Goal: Task Accomplishment & Management: Use online tool/utility

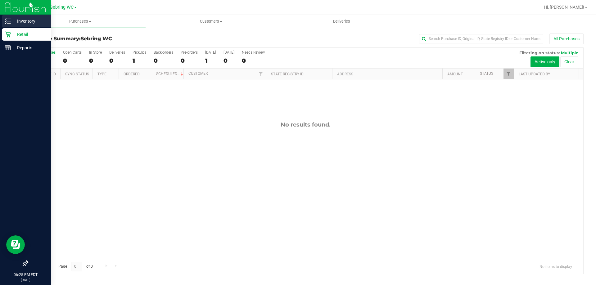
click at [9, 20] on icon at bounding box center [8, 21] width 6 height 6
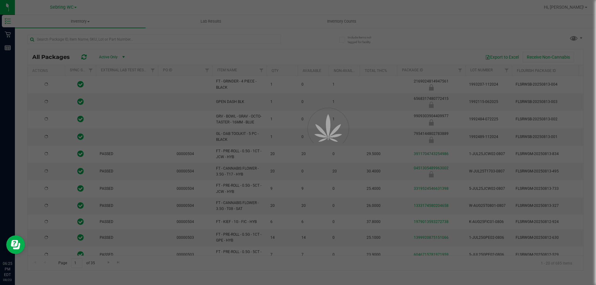
click at [327, 21] on div at bounding box center [298, 142] width 596 height 285
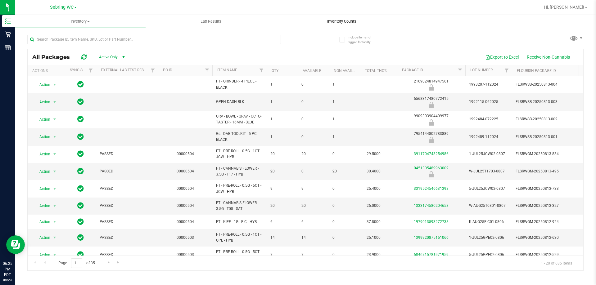
click at [328, 21] on span "Inventory Counts" at bounding box center [342, 22] width 46 height 6
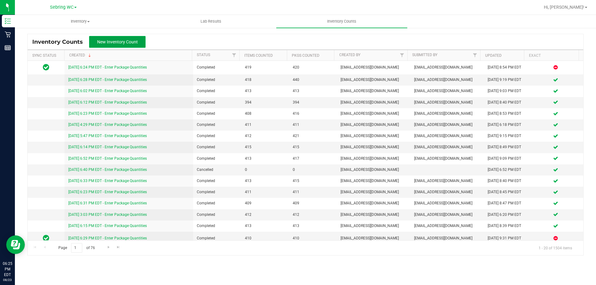
click at [102, 40] on span "New Inventory Count" at bounding box center [117, 41] width 41 height 5
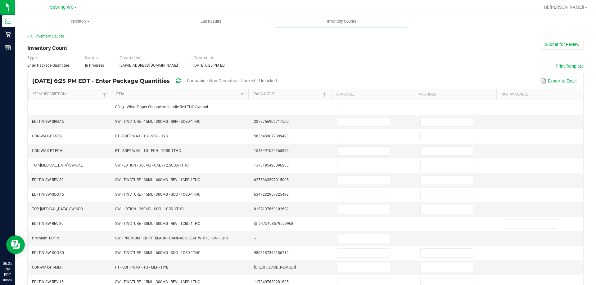
click at [277, 77] on div "Unlocked" at bounding box center [268, 80] width 18 height 11
click at [277, 79] on span "Unlocked" at bounding box center [268, 80] width 18 height 5
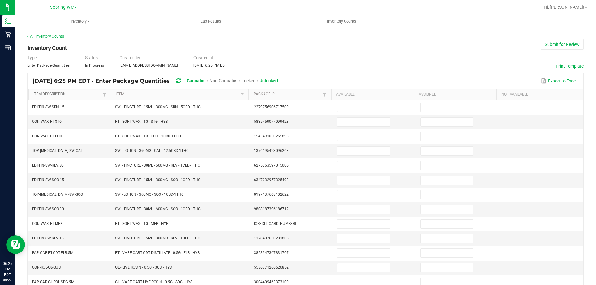
click at [87, 96] on link "Item Description" at bounding box center [67, 94] width 68 height 5
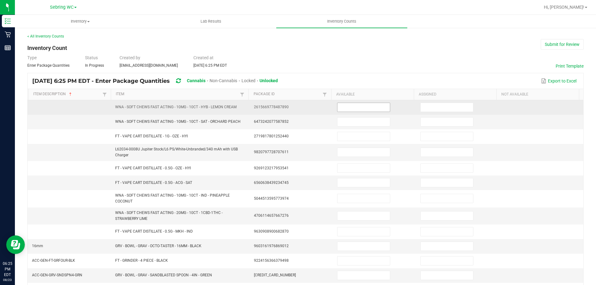
click at [343, 109] on input at bounding box center [363, 107] width 52 height 9
type input "10"
type input "35"
type input "10"
type input "3"
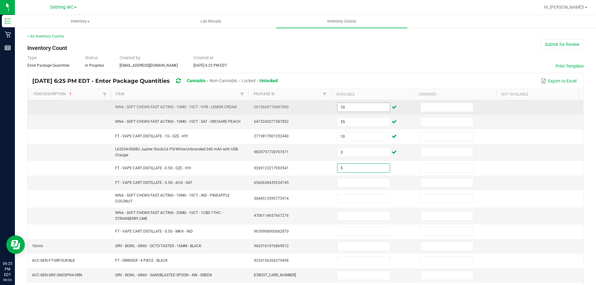
type input "5"
type input "3"
type input "33"
type input "11"
type input "9"
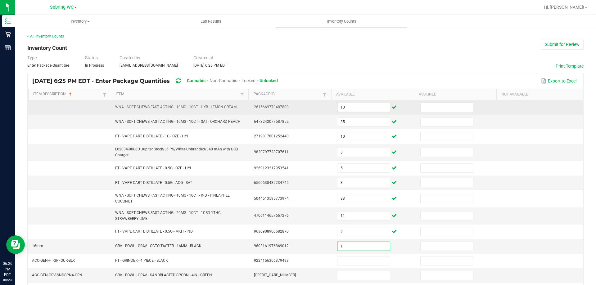
type input "1"
type input "4"
type input "12"
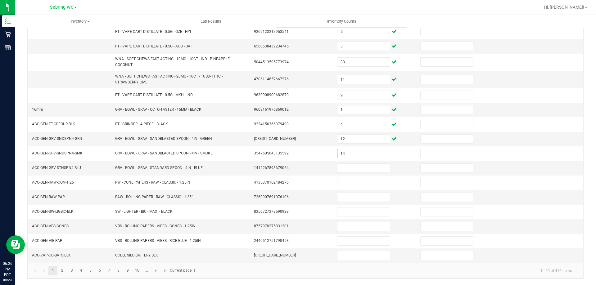
type input "14"
type input "12"
type input "2"
type input "30"
type input "9"
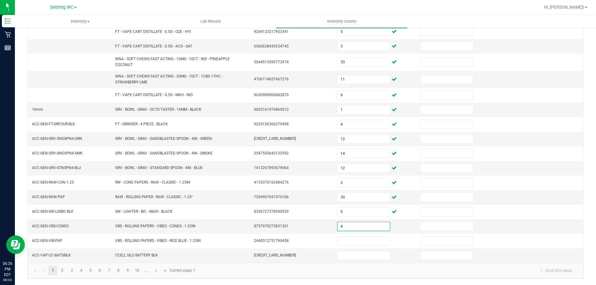
type input "4"
type input "8"
click at [65, 272] on link "2" at bounding box center [62, 270] width 9 height 9
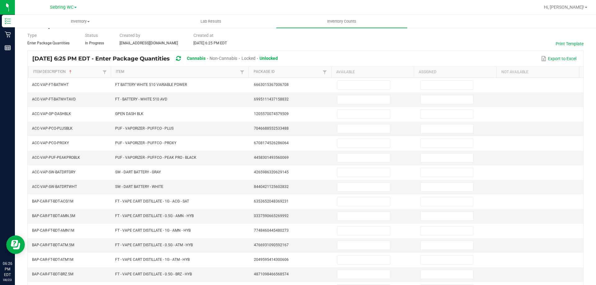
scroll to position [5, 0]
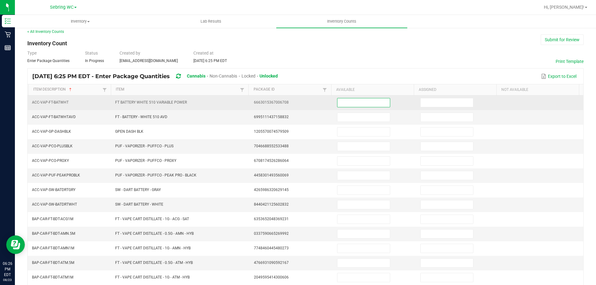
click at [344, 100] on input at bounding box center [363, 102] width 52 height 9
type input "16"
type input "25"
type input "4"
type input "1"
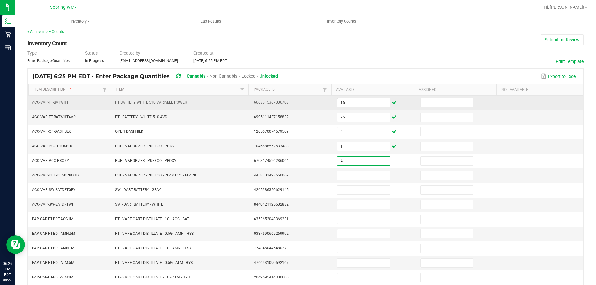
type input "4"
type input "3"
type input "4"
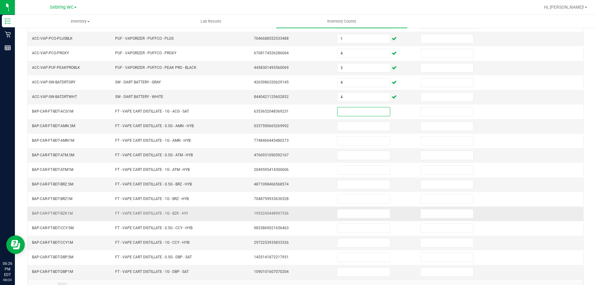
scroll to position [129, 0]
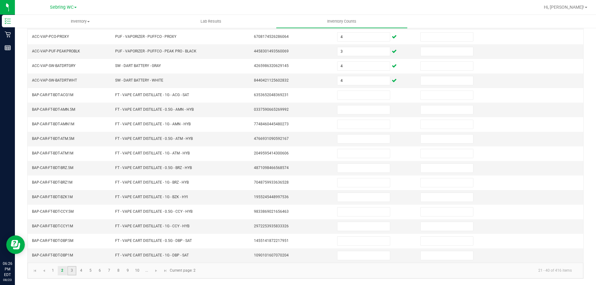
click at [68, 269] on link "3" at bounding box center [71, 270] width 9 height 9
click at [82, 269] on link "4" at bounding box center [81, 270] width 9 height 9
click at [92, 266] on link "5" at bounding box center [90, 270] width 9 height 9
click at [99, 268] on link "6" at bounding box center [99, 270] width 9 height 9
click at [111, 271] on link "7" at bounding box center [109, 270] width 9 height 9
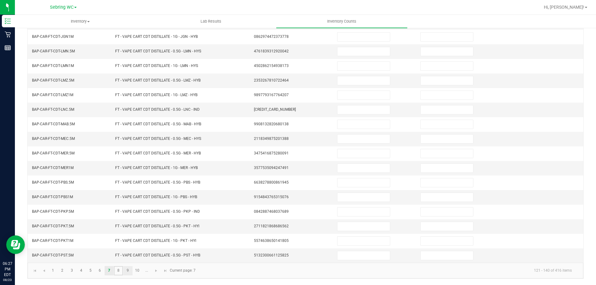
drag, startPoint x: 121, startPoint y: 270, endPoint x: 130, endPoint y: 271, distance: 9.1
click at [122, 270] on link "8" at bounding box center [118, 270] width 9 height 9
click at [125, 273] on link "9" at bounding box center [127, 270] width 9 height 9
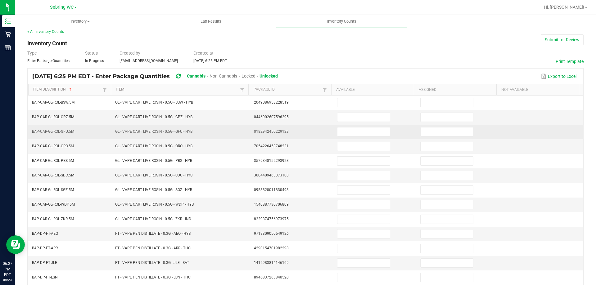
scroll to position [0, 0]
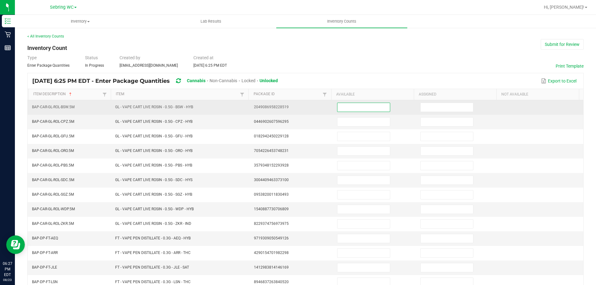
click at [337, 107] on input at bounding box center [363, 107] width 52 height 9
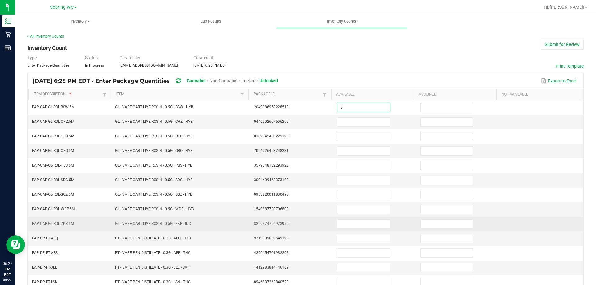
type input "3"
type input "6"
type input "5"
type input "6"
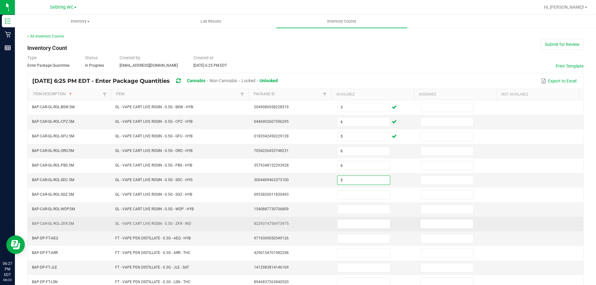
type input "5"
type input "8"
type input "5"
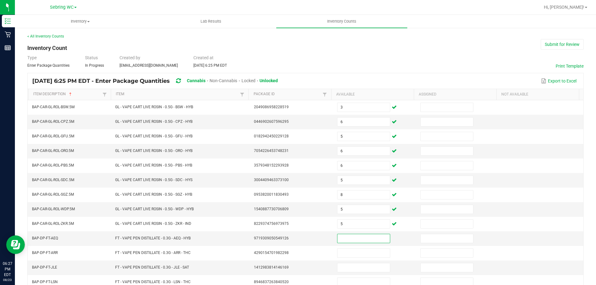
click at [364, 63] on div "Type Enter Package Quantities Status In Progress Created by [EMAIL_ADDRESS][DOM…" at bounding box center [305, 62] width 556 height 14
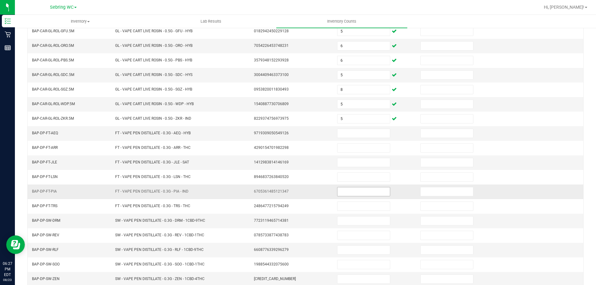
scroll to position [129, 0]
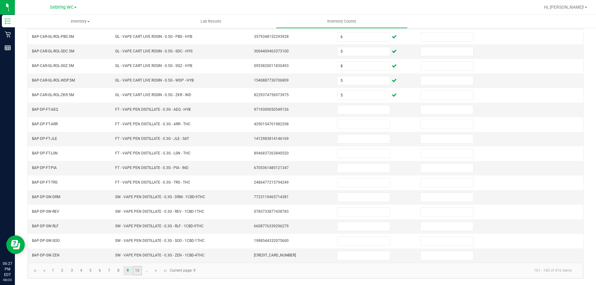
click at [135, 272] on link "10" at bounding box center [137, 270] width 9 height 9
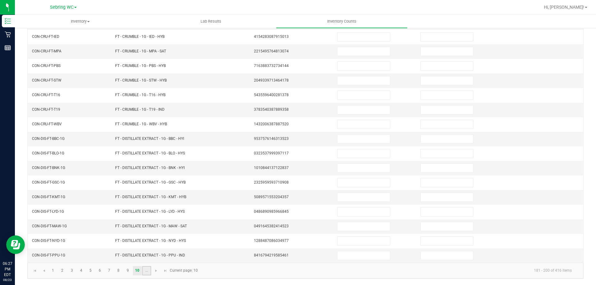
click at [144, 272] on link "..." at bounding box center [146, 270] width 9 height 9
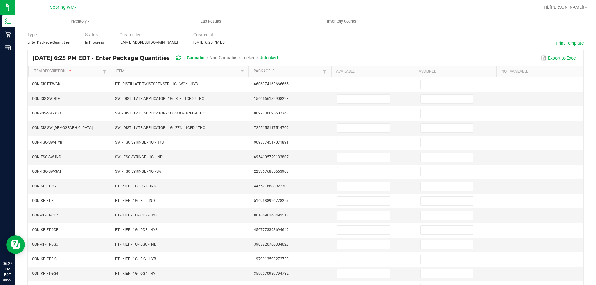
scroll to position [0, 0]
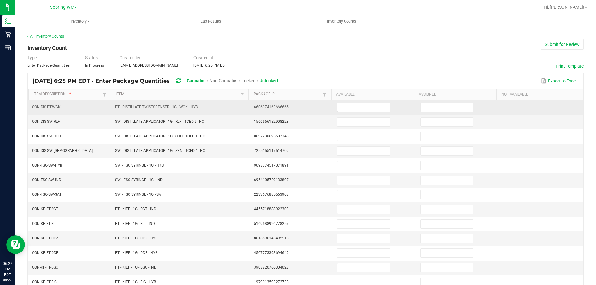
click at [377, 111] on input at bounding box center [363, 107] width 52 height 9
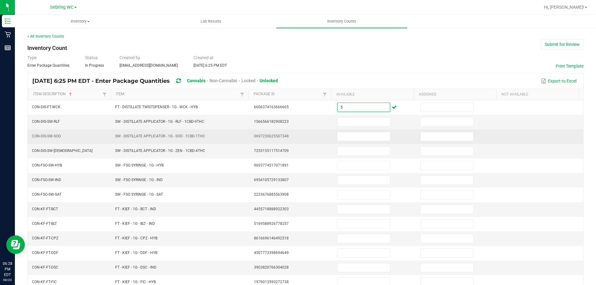
type input "5"
click at [239, 129] on td "SW - DISTILLATE APPLICATOR - 1G - SOO - 1CBD-1THC" at bounding box center [180, 136] width 139 height 15
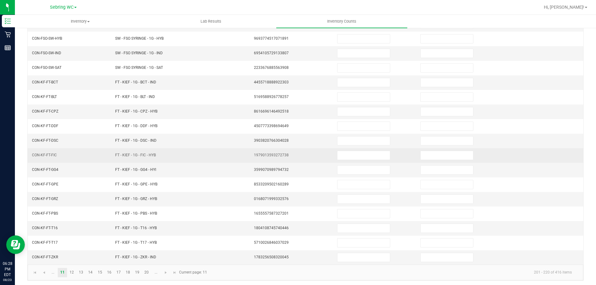
scroll to position [129, 0]
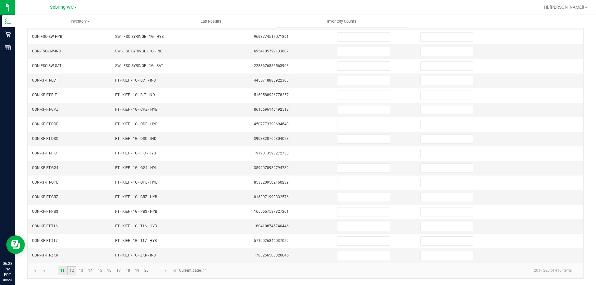
click at [71, 273] on link "12" at bounding box center [71, 270] width 9 height 9
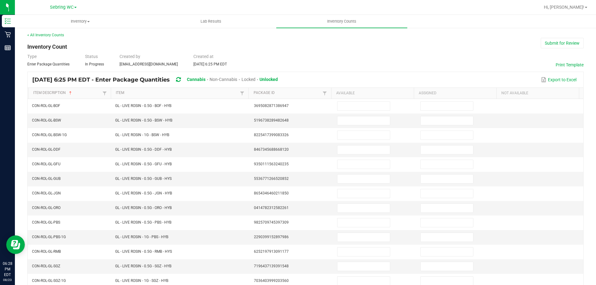
scroll to position [0, 0]
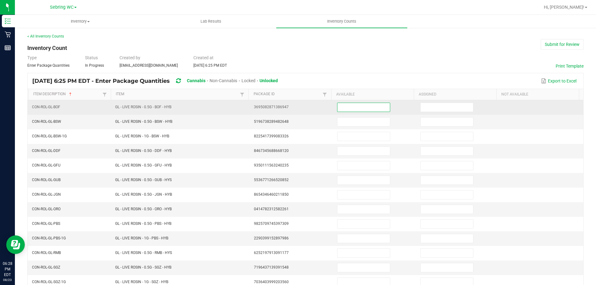
click at [364, 109] on input at bounding box center [363, 107] width 52 height 9
type input "7"
type input "6"
type input "7"
type input "8"
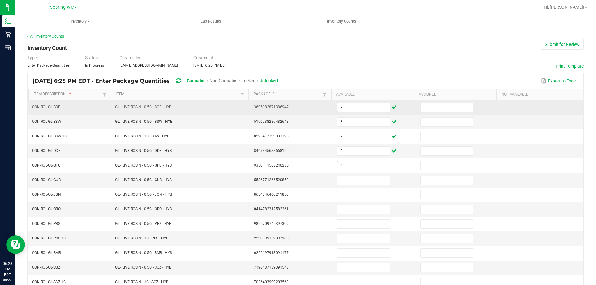
type input "6"
type input "2"
type input "8"
type input "6"
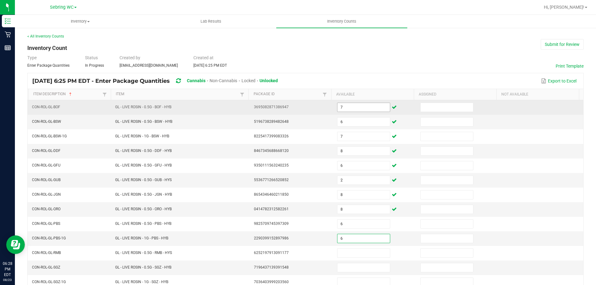
type input "6"
type input "2"
type input "8"
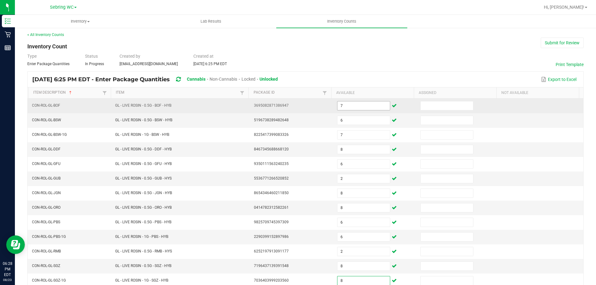
type input "8"
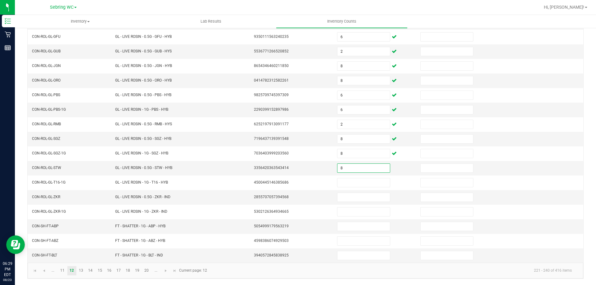
type input "8"
type input "7"
type input "4"
type input "3"
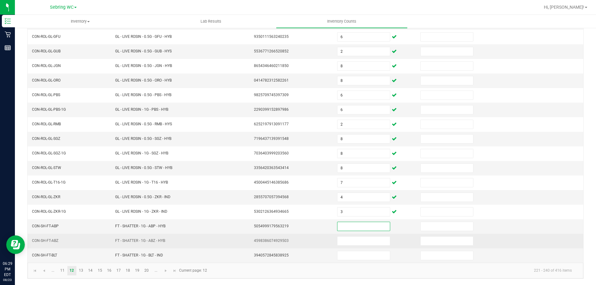
click at [269, 234] on td "4598386074929503" at bounding box center [291, 241] width 83 height 15
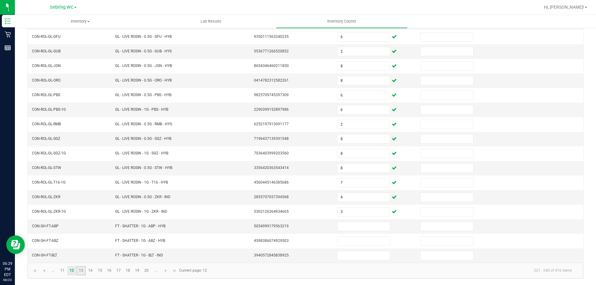
click at [77, 273] on link "13" at bounding box center [81, 270] width 9 height 9
click at [91, 276] on kendo-pager "... 11 12 13 14 15 16 17 18 19 20 ... 241 - 260 of 416 items Current page: 13" at bounding box center [306, 271] width 556 height 16
click at [92, 270] on link "14" at bounding box center [90, 270] width 9 height 9
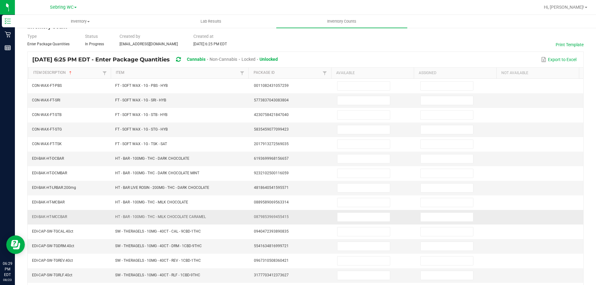
scroll to position [31, 0]
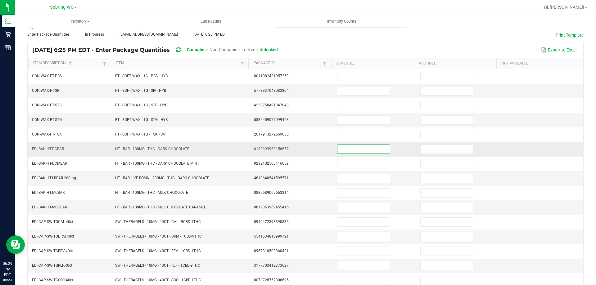
click at [339, 147] on input at bounding box center [363, 149] width 52 height 9
type input "50"
type input "1"
type input "2"
type input "50"
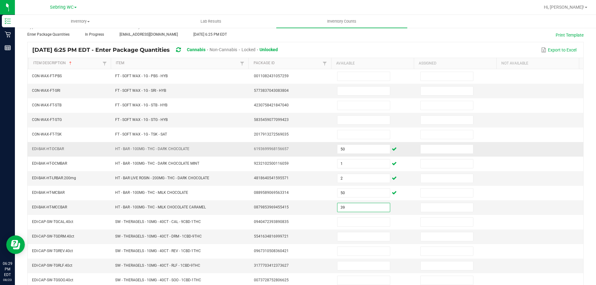
type input "39"
click at [238, 178] on td "HT - BAR LIVE ROSIN - 200MG - THC - DARK CHOCOLATE" at bounding box center [180, 178] width 139 height 15
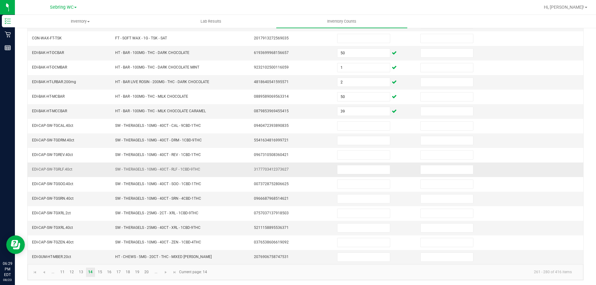
scroll to position [129, 0]
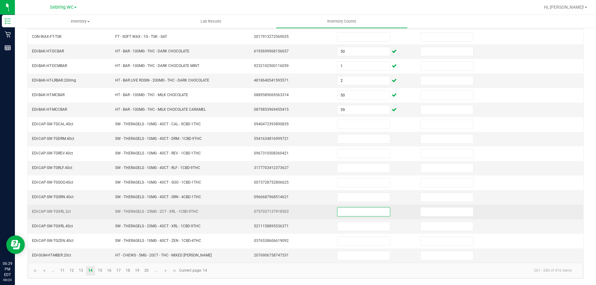
click at [350, 210] on input at bounding box center [363, 212] width 52 height 9
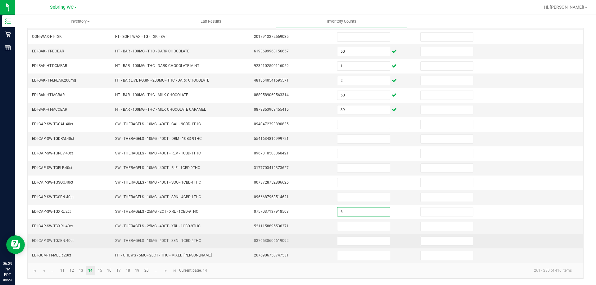
type input "6"
click at [294, 237] on td "0376538606619092" at bounding box center [291, 241] width 83 height 15
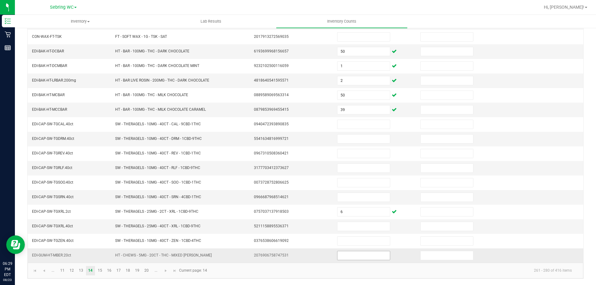
click at [350, 260] on input at bounding box center [363, 255] width 52 height 9
type input "8"
click at [102, 274] on link "15" at bounding box center [99, 270] width 9 height 9
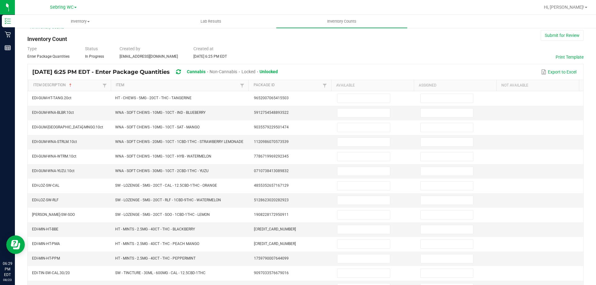
scroll to position [5, 0]
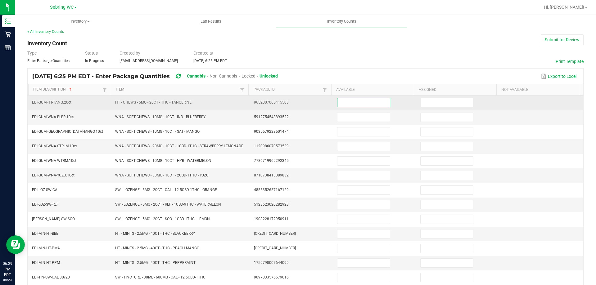
click at [339, 106] on input at bounding box center [363, 102] width 52 height 9
type input "5"
type input "31"
type input "21"
type input "19"
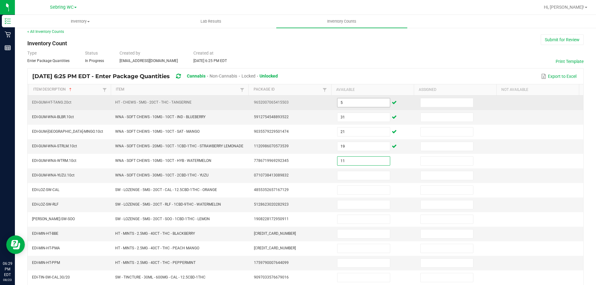
type input "11"
type input "7"
type input "12"
type input "16"
type input "5"
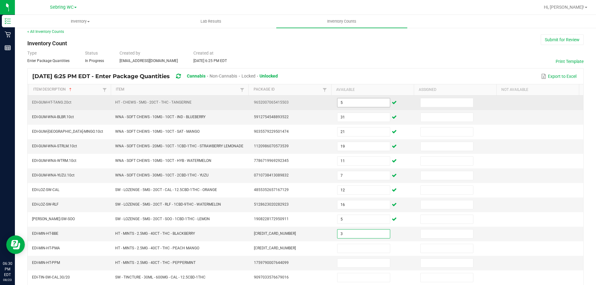
type input "3"
type input "5"
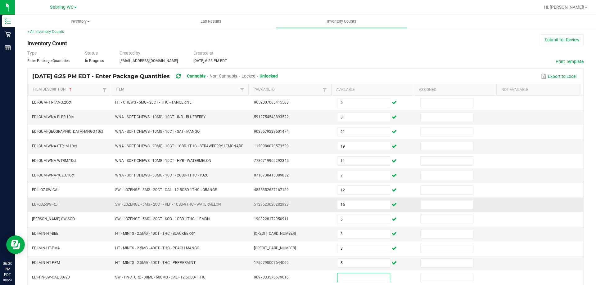
click at [161, 212] on td "SW - LOZENGE - 5MG - 20CT - RLF - 1CBD-9THC - WATERMELON" at bounding box center [180, 205] width 139 height 15
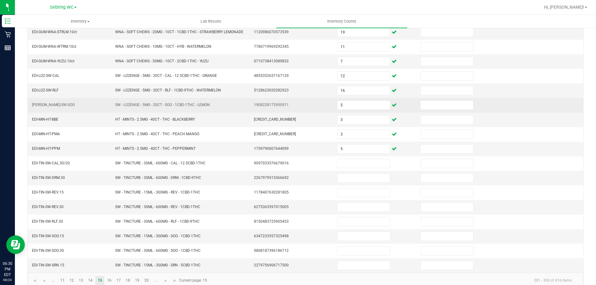
scroll to position [129, 0]
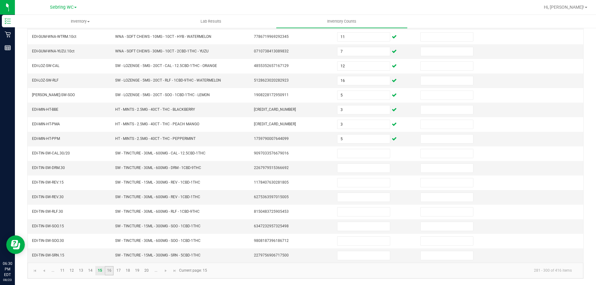
click at [111, 274] on link "16" at bounding box center [109, 270] width 9 height 9
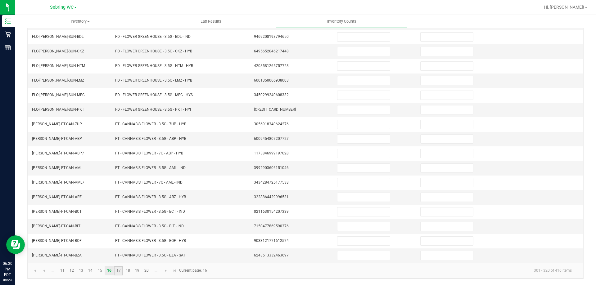
click at [119, 271] on link "17" at bounding box center [118, 270] width 9 height 9
click at [124, 272] on link "18" at bounding box center [127, 270] width 9 height 9
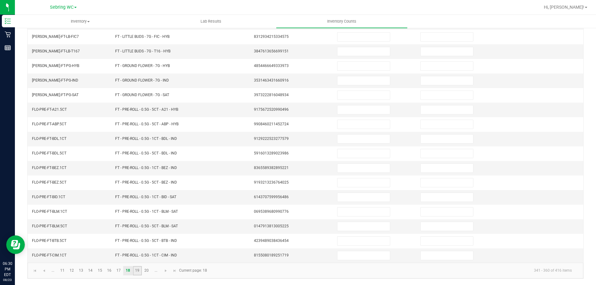
click at [137, 272] on link "19" at bounding box center [137, 270] width 9 height 9
click at [144, 271] on link "20" at bounding box center [146, 270] width 9 height 9
click at [154, 270] on link "..." at bounding box center [155, 270] width 9 height 9
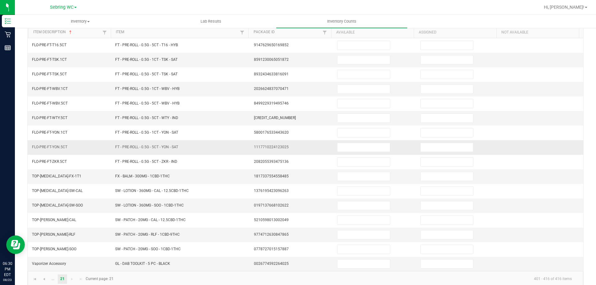
scroll to position [70, 0]
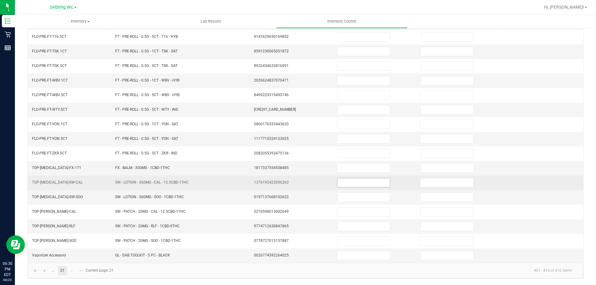
click at [356, 183] on input at bounding box center [363, 182] width 52 height 9
type input "1"
type input "2"
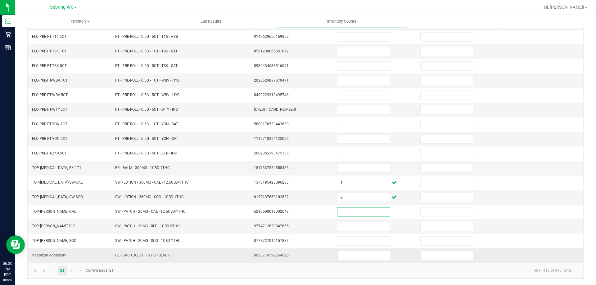
click at [337, 258] on input at bounding box center [363, 255] width 52 height 9
type input "4"
click at [300, 266] on kendo-pager-info "401 - 416 of 416 items" at bounding box center [346, 271] width 459 height 10
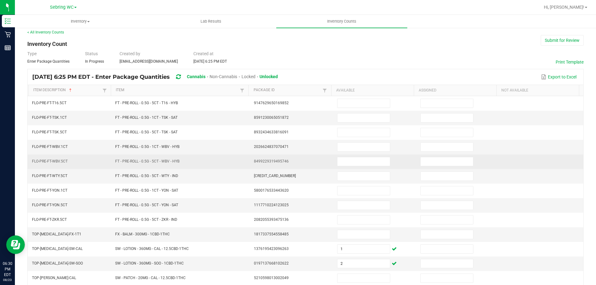
scroll to position [0, 0]
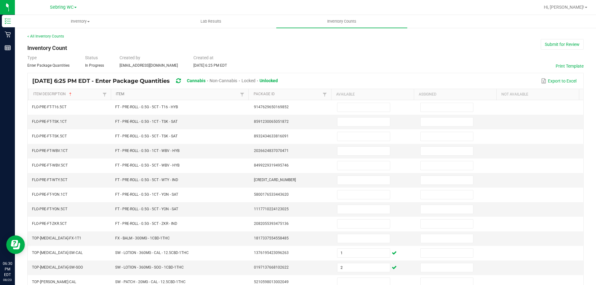
click at [122, 93] on link "Item" at bounding box center [177, 94] width 123 height 5
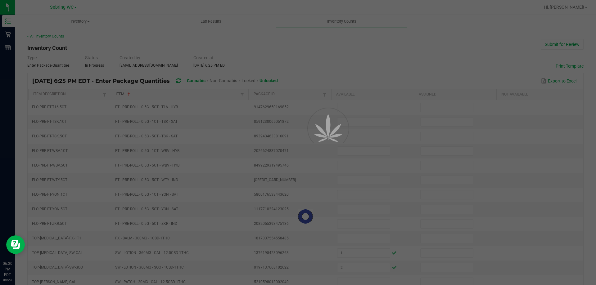
type input "8"
type input "25"
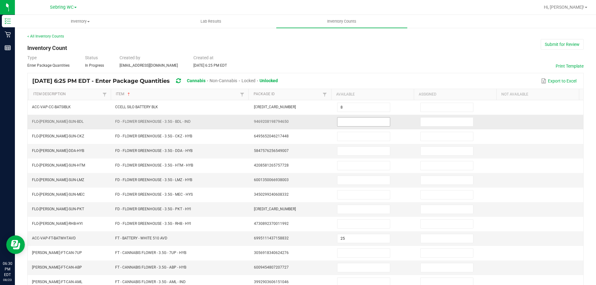
click at [358, 120] on input at bounding box center [363, 122] width 52 height 9
type input "3"
type input "9"
type input "19"
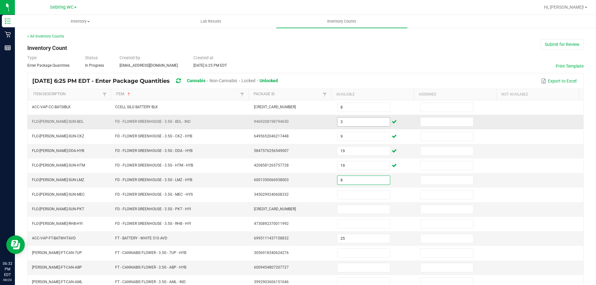
type input "8"
type input "7"
type input "3"
type input "4"
type input "17"
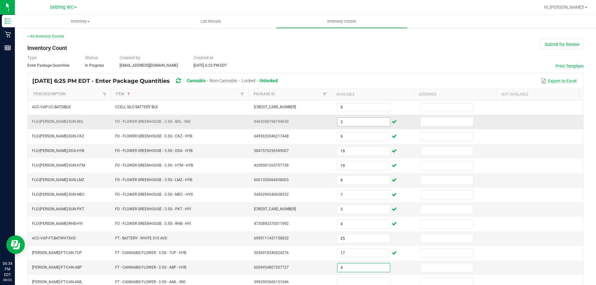
type input "4"
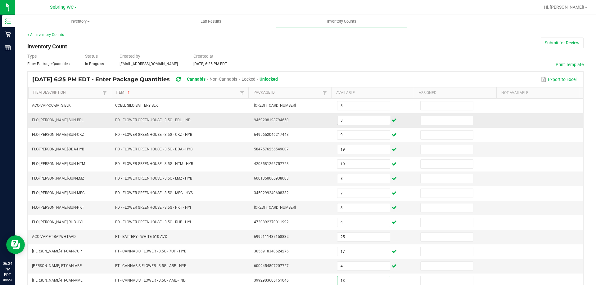
type input "13"
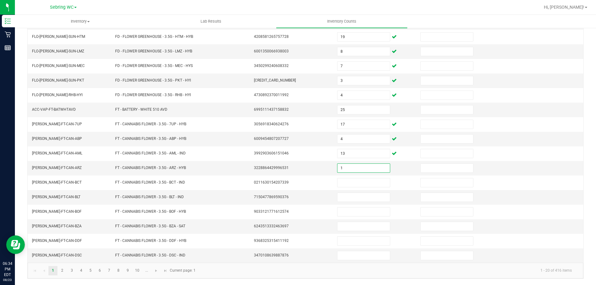
type input "1"
type input "13"
type input "6"
type input "13"
type input "2"
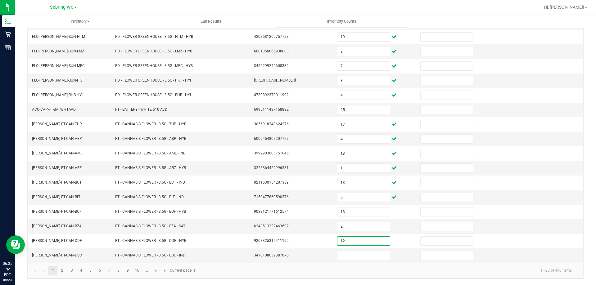
type input "12"
type input "11"
click at [62, 271] on link "2" at bounding box center [62, 270] width 9 height 9
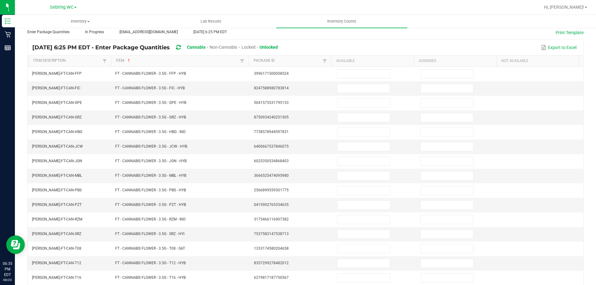
scroll to position [34, 0]
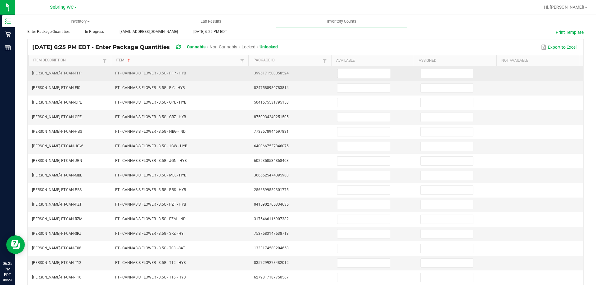
click at [366, 73] on input at bounding box center [363, 73] width 52 height 9
type input "13"
type input "4"
type input "3"
type input "8"
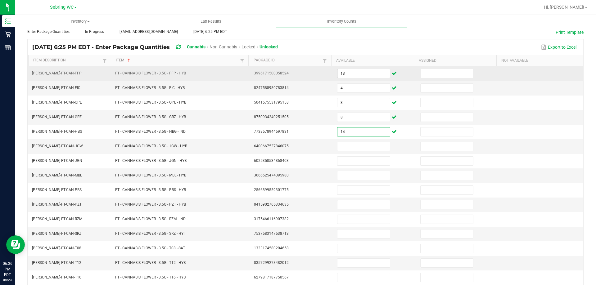
type input "14"
type input "11"
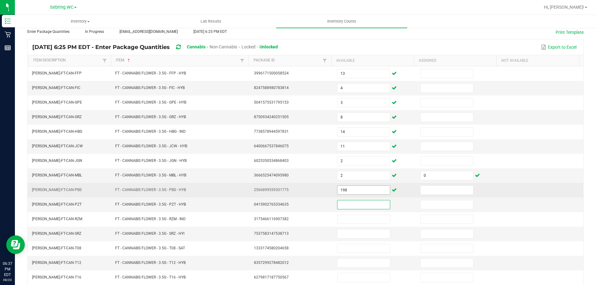
click at [365, 190] on input "198" at bounding box center [363, 190] width 52 height 9
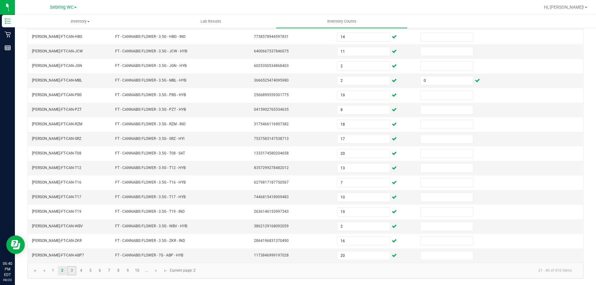
click at [70, 269] on link "3" at bounding box center [71, 270] width 9 height 9
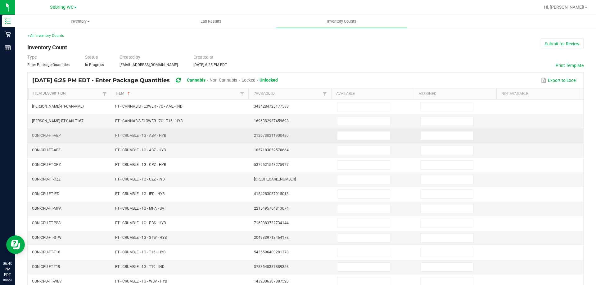
scroll to position [0, 0]
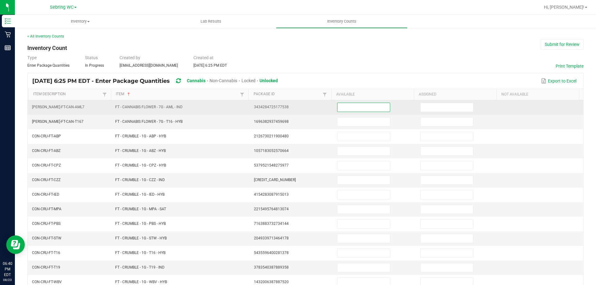
click at [343, 108] on input at bounding box center [363, 107] width 52 height 9
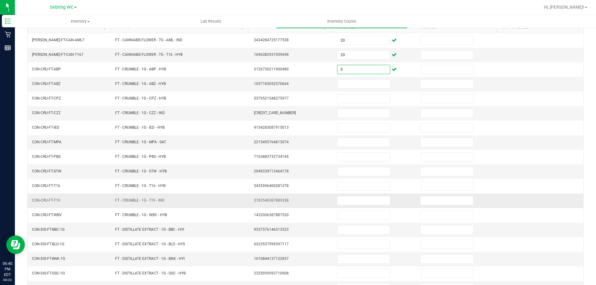
scroll to position [67, 0]
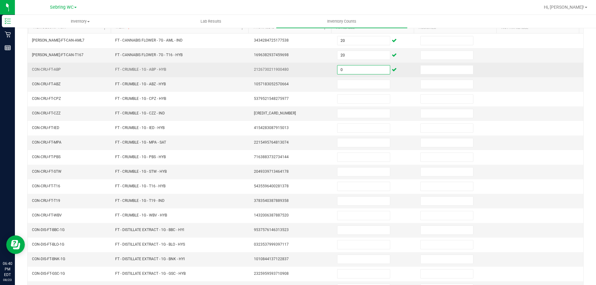
click at [345, 70] on input "0" at bounding box center [363, 70] width 52 height 9
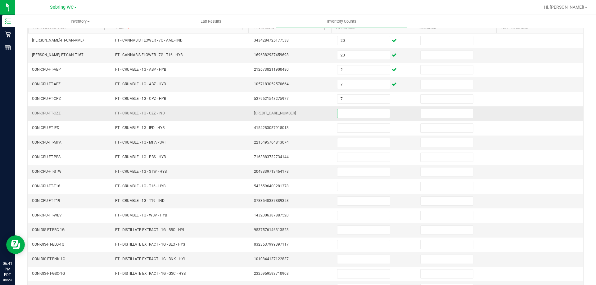
click at [309, 115] on td "[CREDIT_CARD_NUMBER]" at bounding box center [291, 113] width 83 height 15
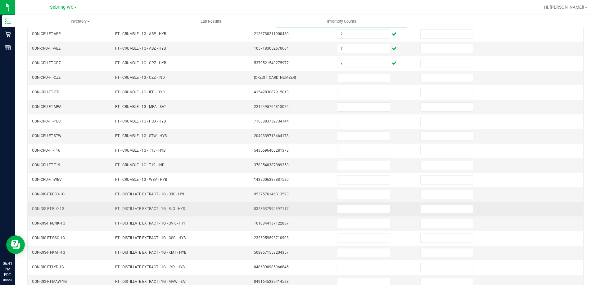
scroll to position [129, 0]
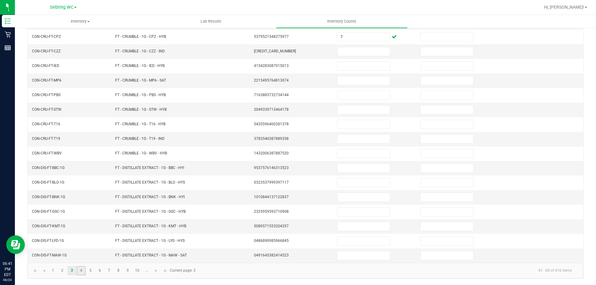
click at [82, 273] on link "4" at bounding box center [81, 270] width 9 height 9
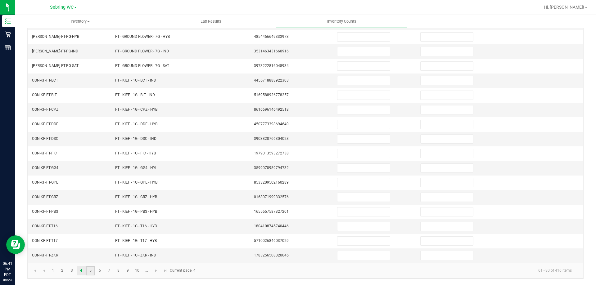
click at [90, 270] on link "5" at bounding box center [90, 270] width 9 height 9
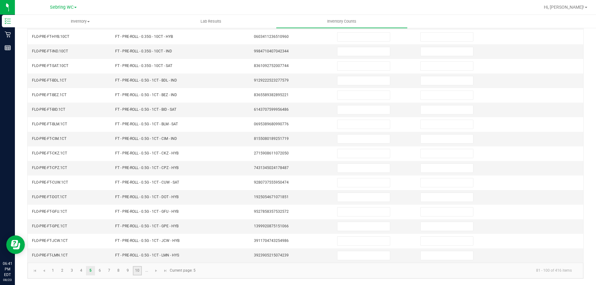
click at [140, 270] on link "10" at bounding box center [137, 270] width 9 height 9
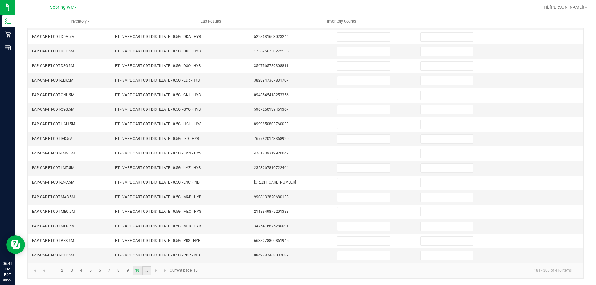
click at [144, 273] on link "..." at bounding box center [146, 270] width 9 height 9
click at [74, 273] on link "12" at bounding box center [71, 270] width 9 height 9
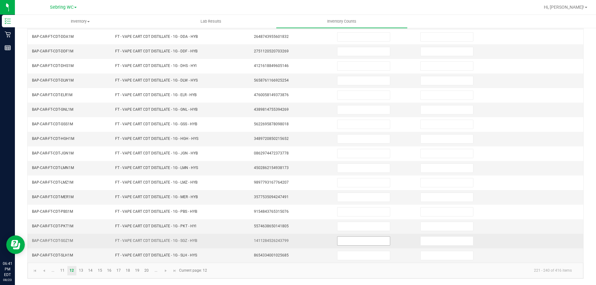
click at [342, 242] on input at bounding box center [363, 241] width 52 height 9
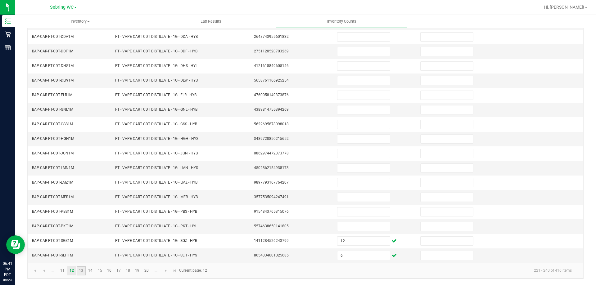
click at [82, 271] on link "13" at bounding box center [81, 270] width 9 height 9
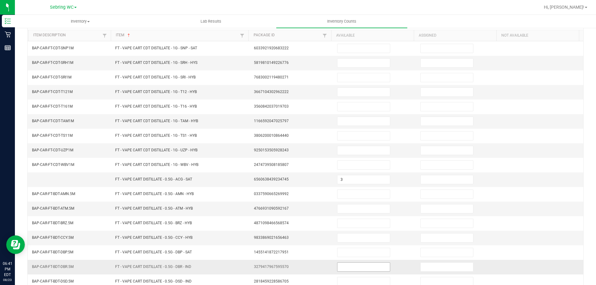
scroll to position [0, 0]
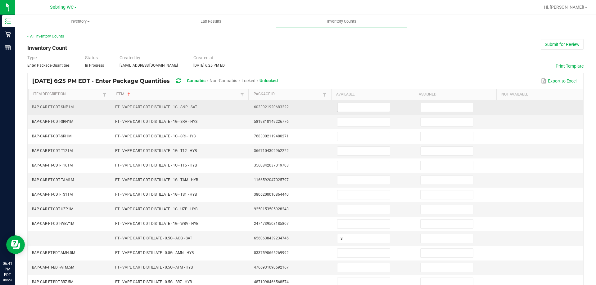
click at [350, 106] on input at bounding box center [363, 107] width 52 height 9
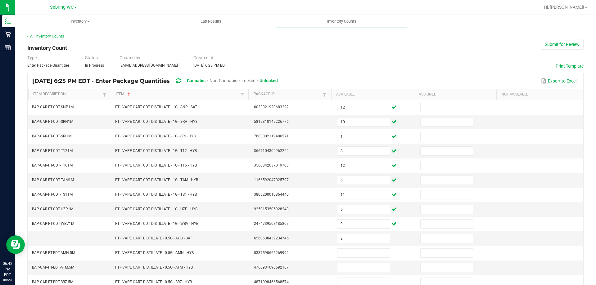
click at [336, 54] on div "< All Inventory Counts Inventory Count Submit for Review Type Enter Package Qua…" at bounding box center [305, 221] width 556 height 374
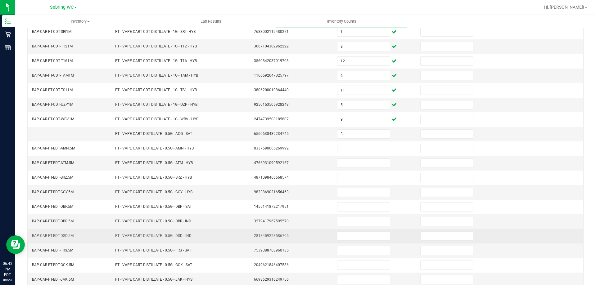
scroll to position [129, 0]
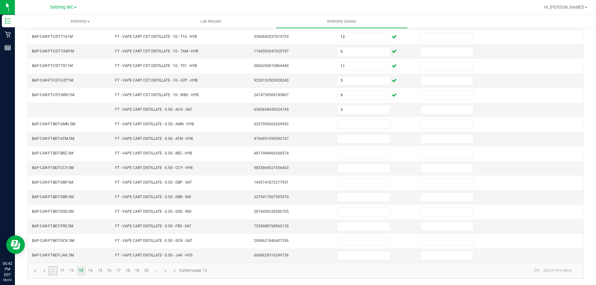
click at [54, 273] on link "..." at bounding box center [52, 270] width 9 height 9
click at [79, 271] on link "4" at bounding box center [81, 270] width 9 height 9
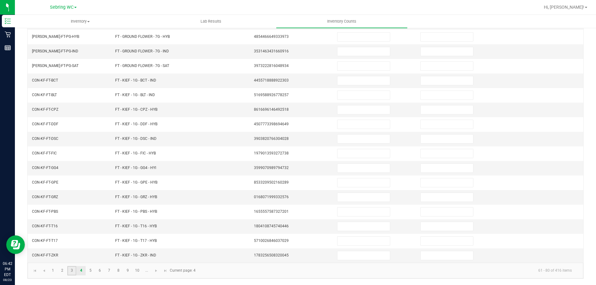
click at [75, 271] on link "3" at bounding box center [71, 270] width 9 height 9
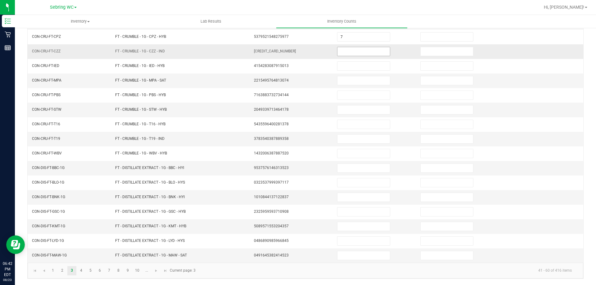
click at [356, 55] on input at bounding box center [363, 51] width 52 height 9
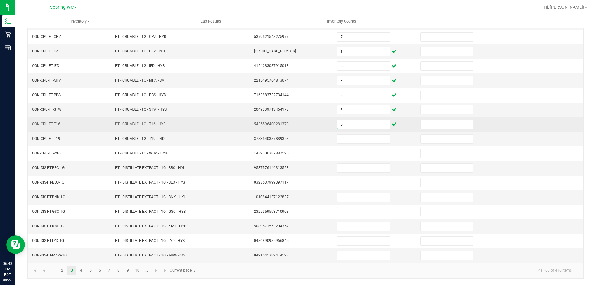
click at [361, 120] on input "6" at bounding box center [363, 124] width 52 height 9
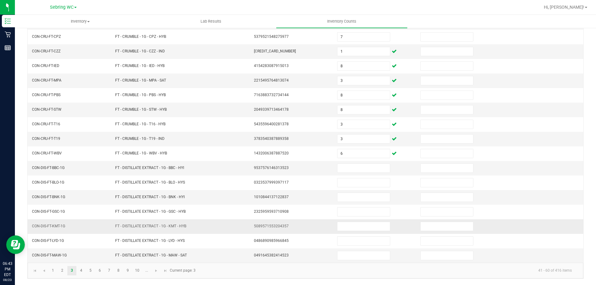
click at [181, 223] on td "FT - DISTILLATE EXTRACT - 1G - KMT - HYB" at bounding box center [180, 226] width 139 height 15
click at [82, 269] on link "4" at bounding box center [81, 270] width 9 height 9
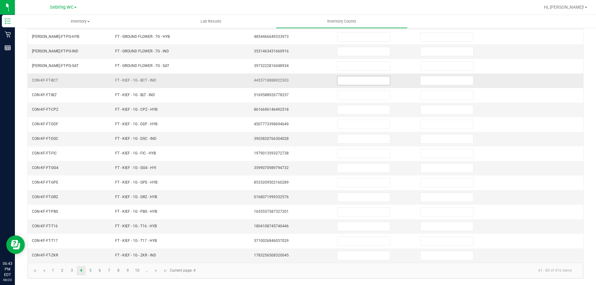
click at [345, 82] on input at bounding box center [363, 80] width 52 height 9
click at [272, 260] on td "1783256508320045" at bounding box center [291, 256] width 83 height 14
click at [74, 271] on link "3" at bounding box center [71, 270] width 9 height 9
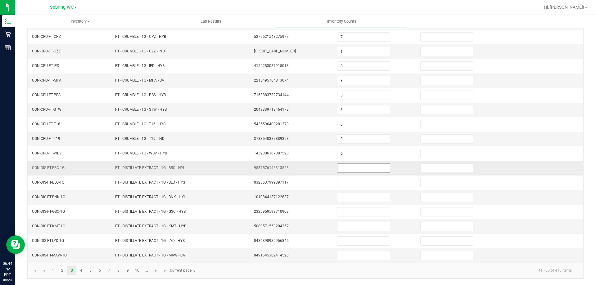
click at [338, 167] on input at bounding box center [363, 168] width 52 height 9
click at [84, 271] on link "4" at bounding box center [81, 270] width 9 height 9
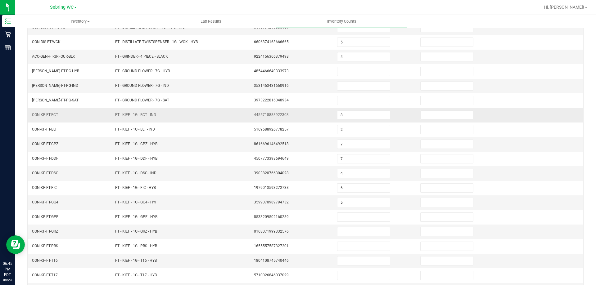
scroll to position [0, 0]
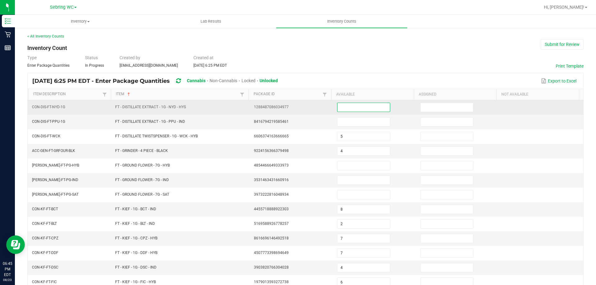
click at [337, 104] on input at bounding box center [363, 107] width 52 height 9
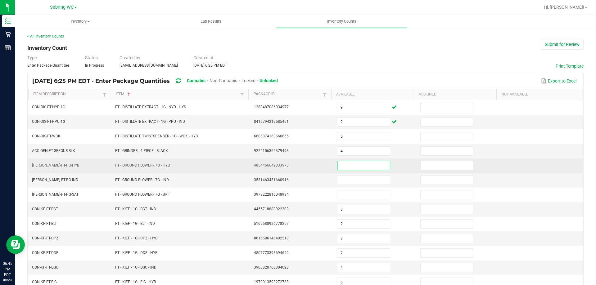
click at [345, 164] on input at bounding box center [363, 165] width 52 height 9
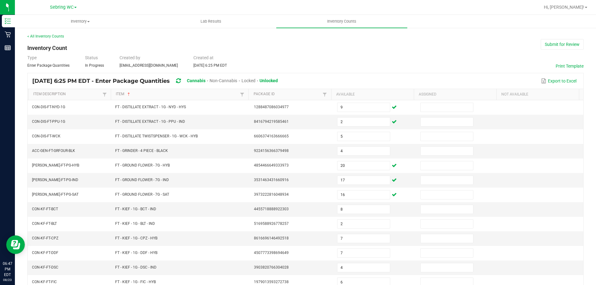
click at [342, 64] on div "Type Enter Package Quantities Status In Progress Created by [EMAIL_ADDRESS][DOM…" at bounding box center [305, 62] width 556 height 14
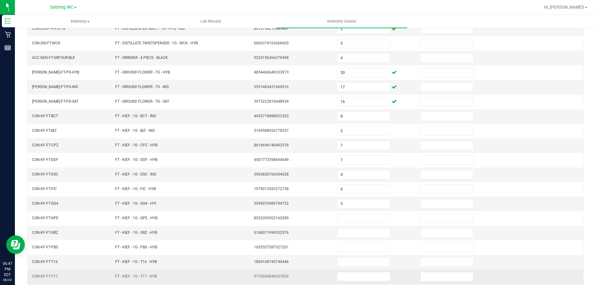
scroll to position [129, 0]
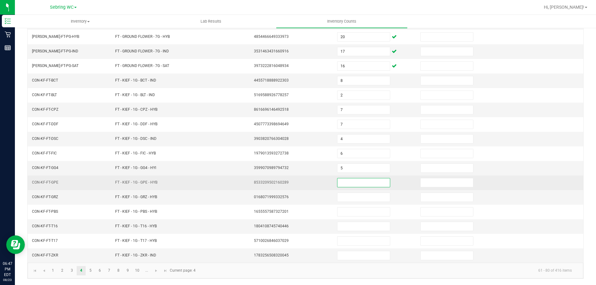
click at [369, 184] on input at bounding box center [363, 182] width 52 height 9
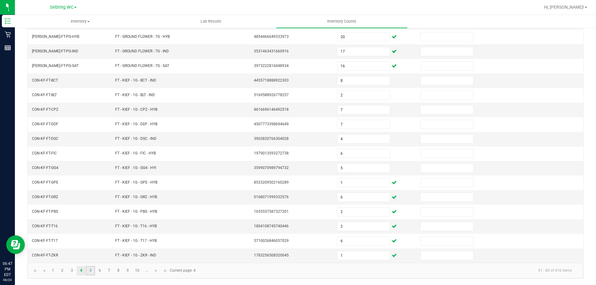
click at [93, 270] on link "5" at bounding box center [90, 270] width 9 height 9
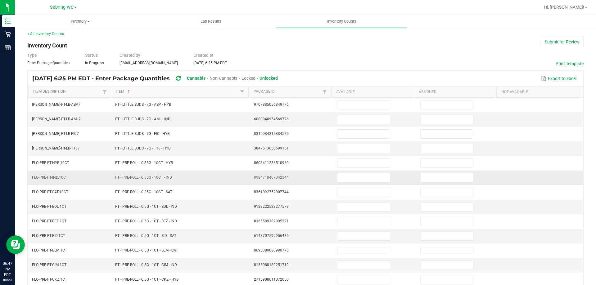
scroll to position [0, 0]
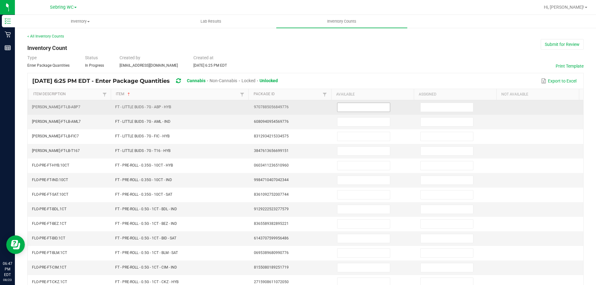
click at [345, 109] on input at bounding box center [363, 107] width 52 height 9
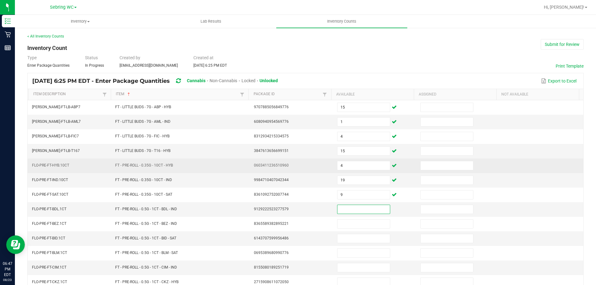
click at [195, 172] on td "FT - PRE-ROLL - 0.35G - 10CT - HYB" at bounding box center [180, 166] width 139 height 15
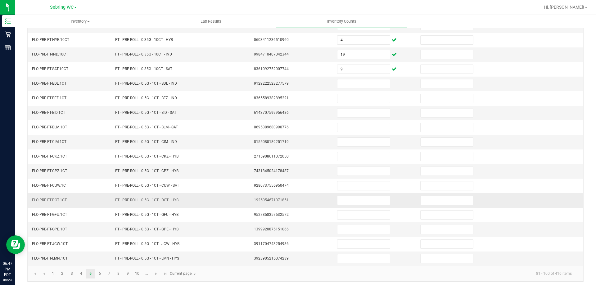
scroll to position [129, 0]
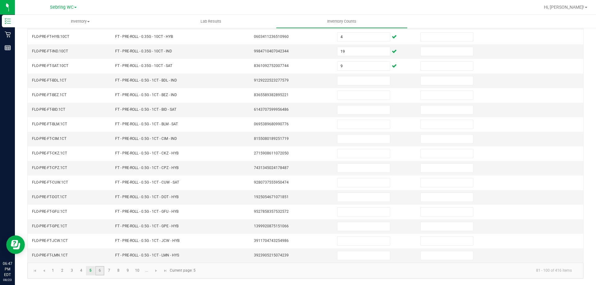
click at [102, 270] on link "6" at bounding box center [99, 270] width 9 height 9
click at [113, 272] on link "7" at bounding box center [109, 270] width 9 height 9
click at [116, 271] on link "8" at bounding box center [118, 270] width 9 height 9
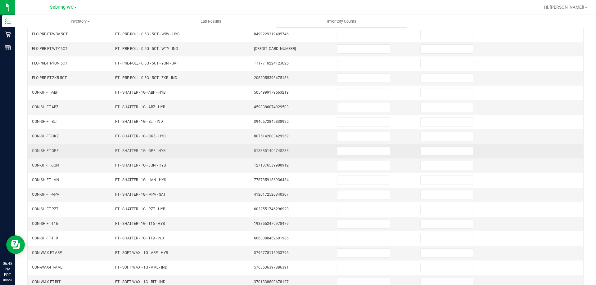
scroll to position [67, 0]
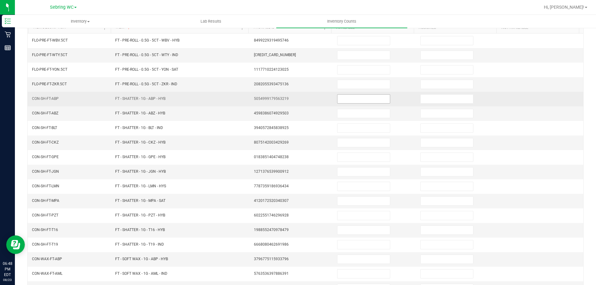
click at [339, 97] on input at bounding box center [363, 99] width 52 height 9
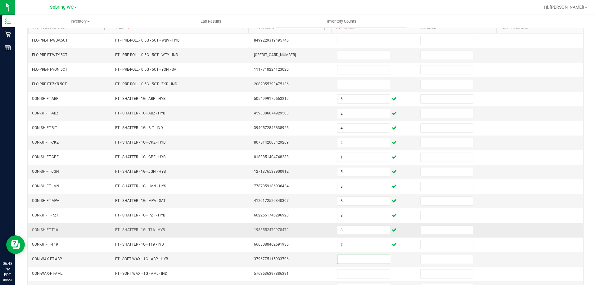
click at [255, 223] on td "1988552470978479" at bounding box center [291, 230] width 83 height 15
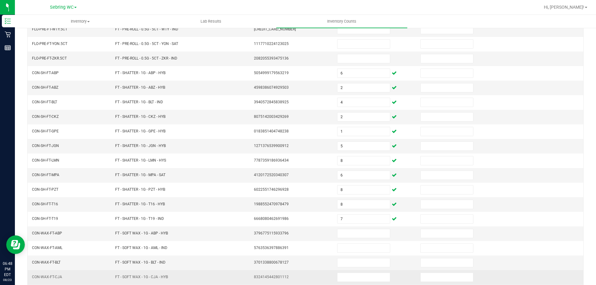
scroll to position [129, 0]
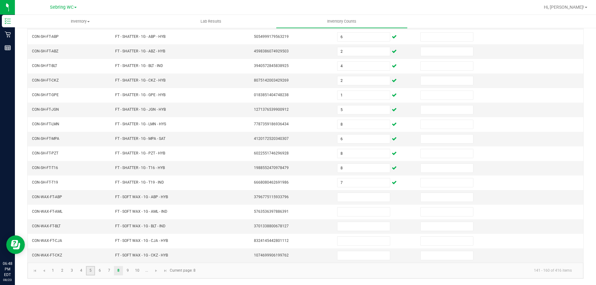
click at [93, 269] on link "5" at bounding box center [90, 270] width 9 height 9
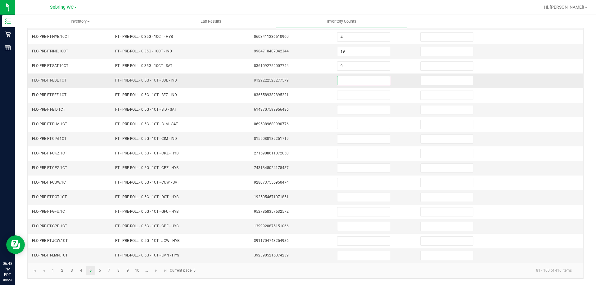
click at [352, 81] on input at bounding box center [363, 80] width 52 height 9
click at [101, 270] on link "6" at bounding box center [99, 270] width 9 height 9
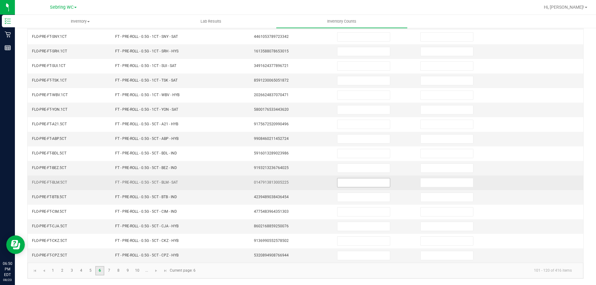
scroll to position [5, 0]
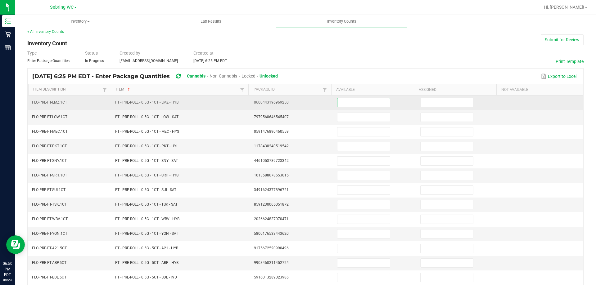
click at [346, 103] on input at bounding box center [363, 102] width 52 height 9
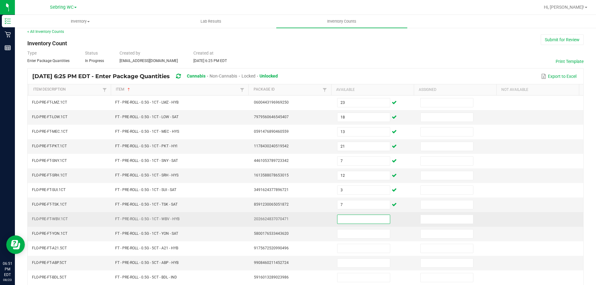
click at [346, 221] on input at bounding box center [363, 219] width 52 height 9
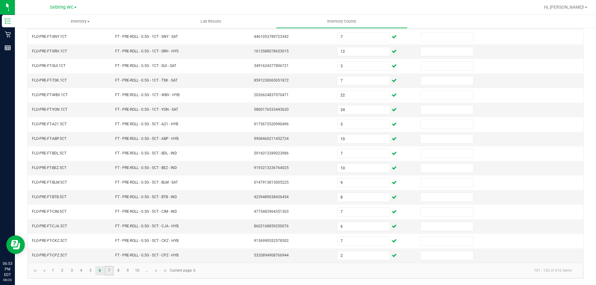
click at [111, 274] on link "7" at bounding box center [109, 270] width 9 height 9
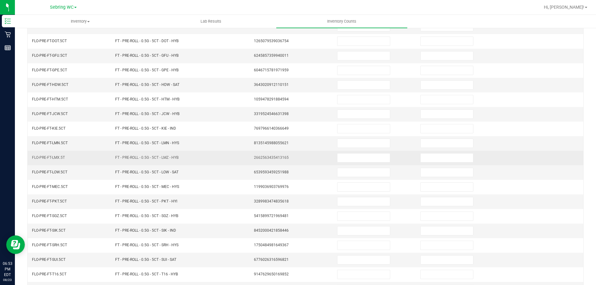
scroll to position [0, 0]
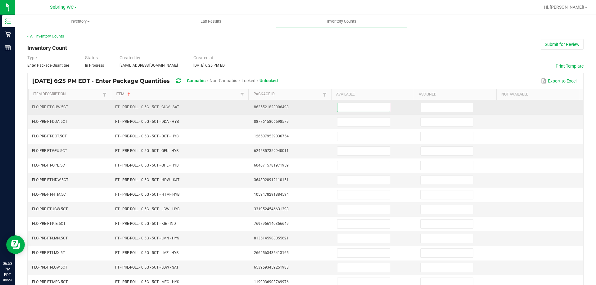
click at [345, 106] on input at bounding box center [363, 107] width 52 height 9
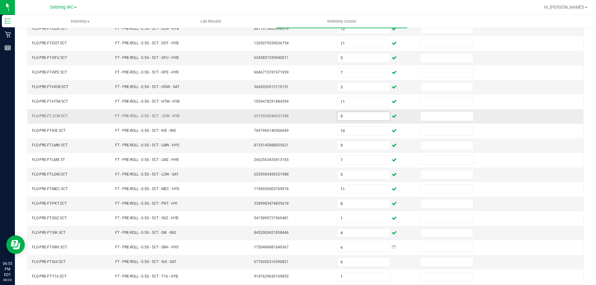
scroll to position [129, 0]
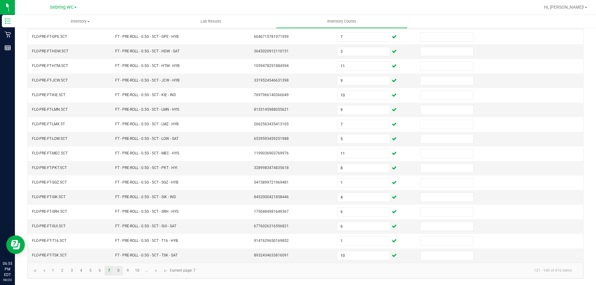
click at [117, 273] on link "8" at bounding box center [118, 270] width 9 height 9
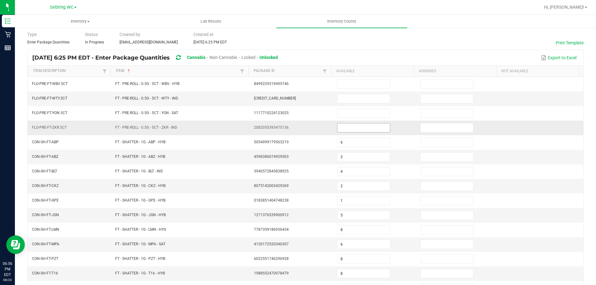
scroll to position [5, 0]
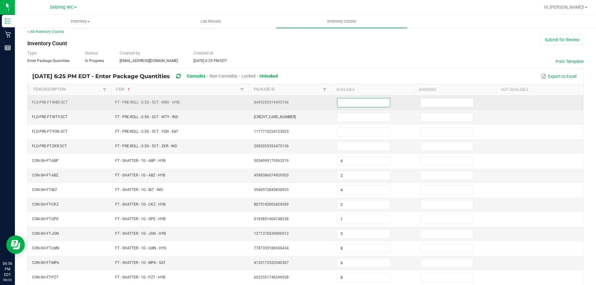
click at [339, 102] on input at bounding box center [363, 102] width 52 height 9
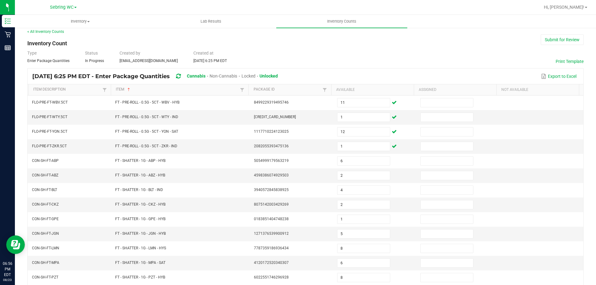
click at [340, 62] on div "Type Enter Package Quantities Status In Progress Created by [EMAIL_ADDRESS][DOM…" at bounding box center [305, 57] width 556 height 14
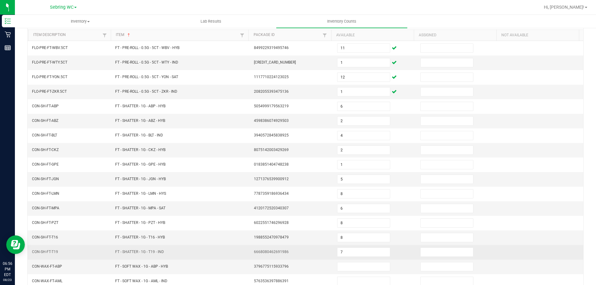
scroll to position [129, 0]
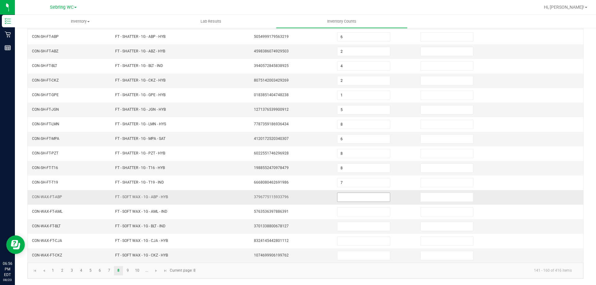
click at [365, 196] on input at bounding box center [363, 197] width 52 height 9
click at [125, 269] on link "9" at bounding box center [127, 270] width 9 height 9
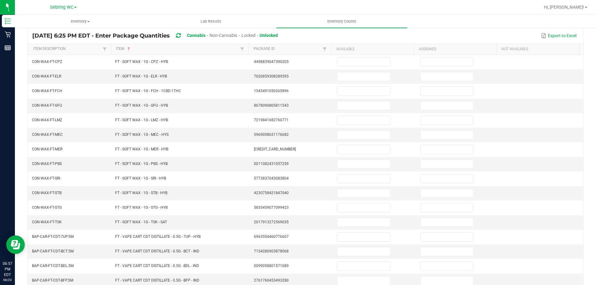
scroll to position [36, 0]
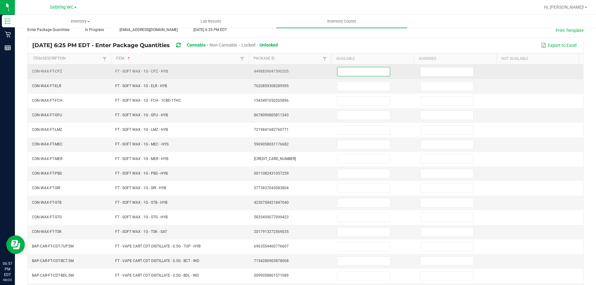
click at [337, 68] on input at bounding box center [363, 71] width 52 height 9
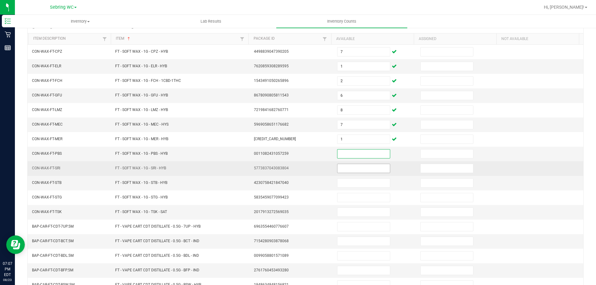
scroll to position [67, 0]
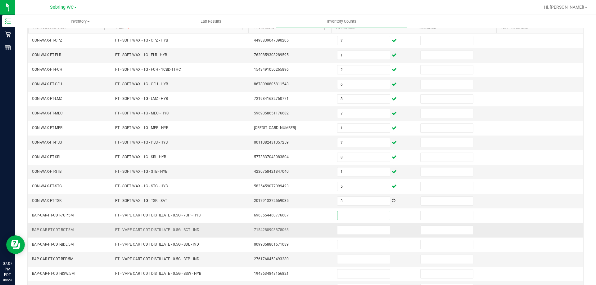
click at [246, 234] on tr "BAP-CAR-FT-CDT-BCT.5M FT - VAPE CART CDT DISTILLATE - 0.5G - BCT - IND 71542809…" at bounding box center [306, 230] width 556 height 15
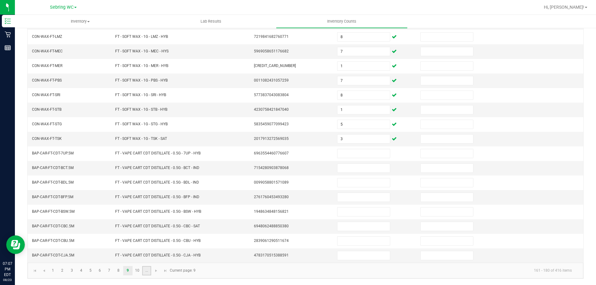
click at [150, 271] on link "..." at bounding box center [146, 270] width 9 height 9
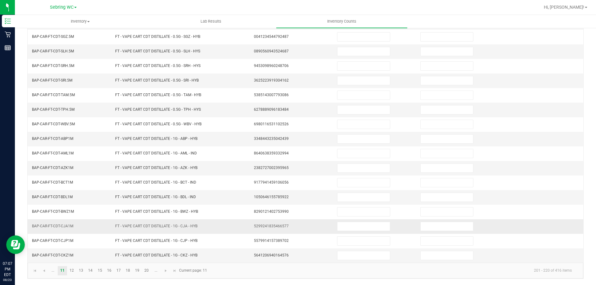
click at [167, 220] on td "FT - VAPE CART CDT DISTILLATE - 1G - CJA - HYB" at bounding box center [180, 226] width 139 height 15
click at [141, 269] on link "19" at bounding box center [137, 270] width 9 height 9
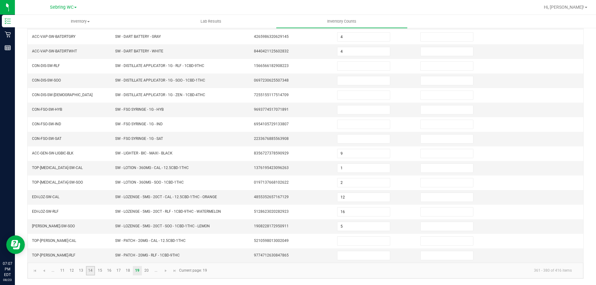
click at [86, 274] on link "14" at bounding box center [90, 270] width 9 height 9
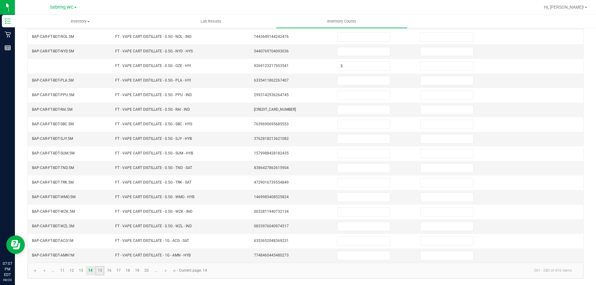
click at [98, 272] on link "15" at bounding box center [99, 270] width 9 height 9
click at [111, 272] on link "16" at bounding box center [109, 270] width 9 height 9
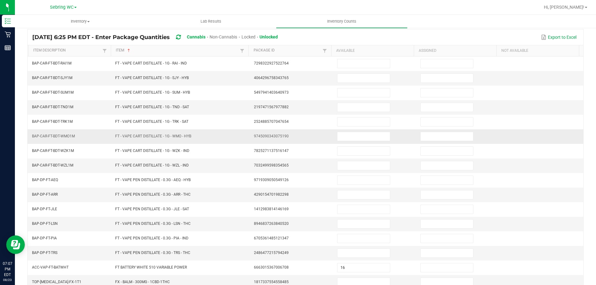
scroll to position [36, 0]
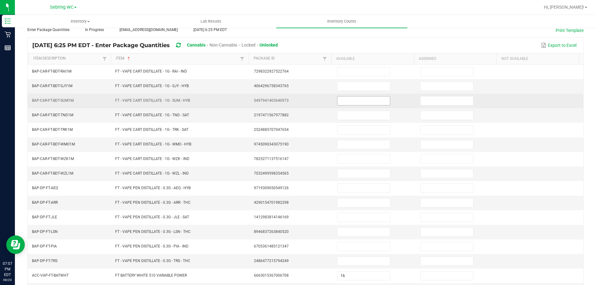
click at [363, 105] on input at bounding box center [363, 101] width 52 height 9
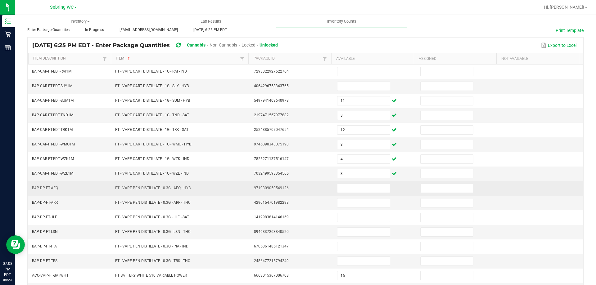
click at [241, 188] on td "FT - VAPE PEN DISTILLATE - 0.3G - AEQ - HYB" at bounding box center [180, 188] width 139 height 15
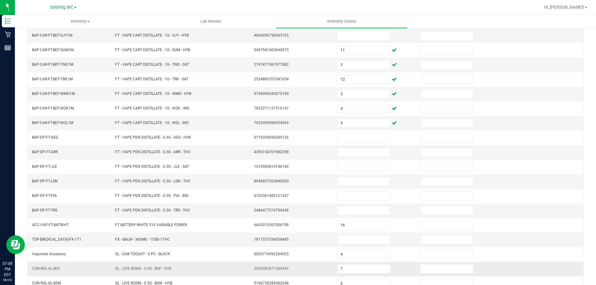
scroll to position [129, 0]
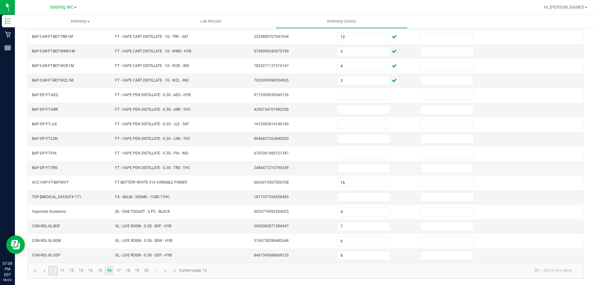
click at [53, 271] on link "..." at bounding box center [52, 270] width 9 height 9
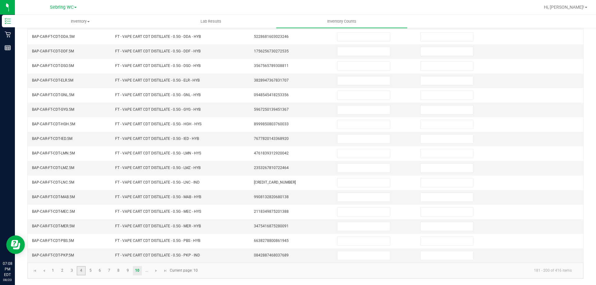
click at [84, 270] on link "4" at bounding box center [81, 270] width 9 height 9
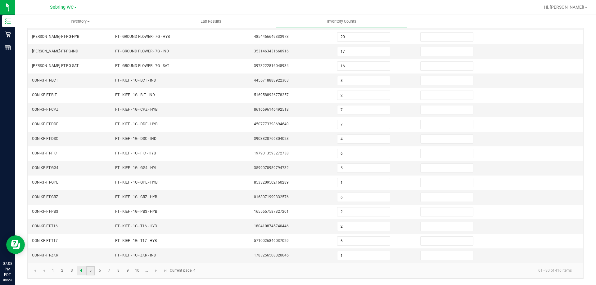
click at [91, 270] on link "5" at bounding box center [90, 270] width 9 height 9
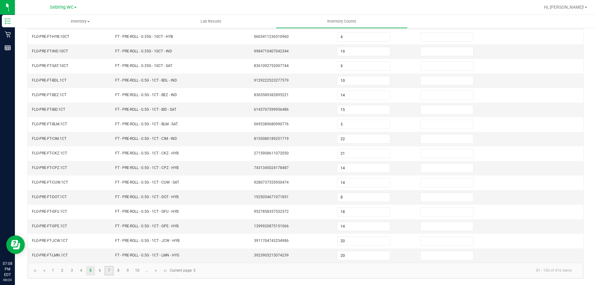
click at [112, 269] on link "7" at bounding box center [109, 270] width 9 height 9
click at [122, 269] on link "8" at bounding box center [118, 270] width 9 height 9
click at [130, 269] on link "9" at bounding box center [127, 270] width 9 height 9
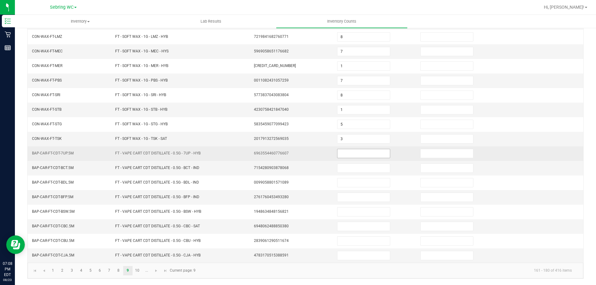
click at [339, 155] on input at bounding box center [363, 153] width 52 height 9
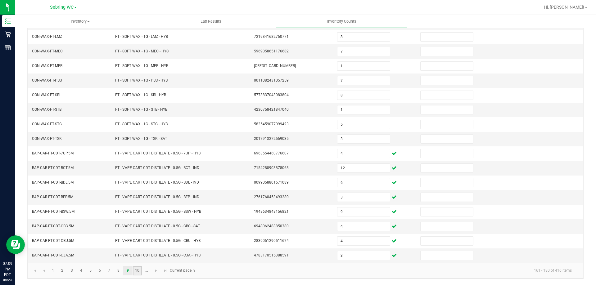
click at [140, 272] on link "10" at bounding box center [137, 270] width 9 height 9
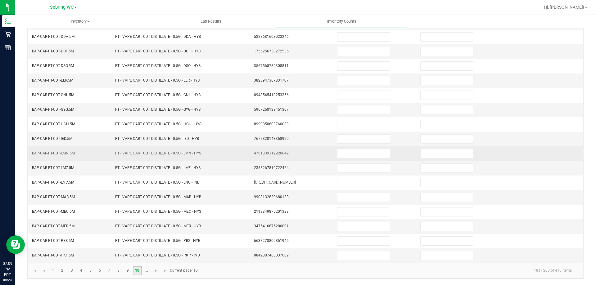
scroll to position [0, 0]
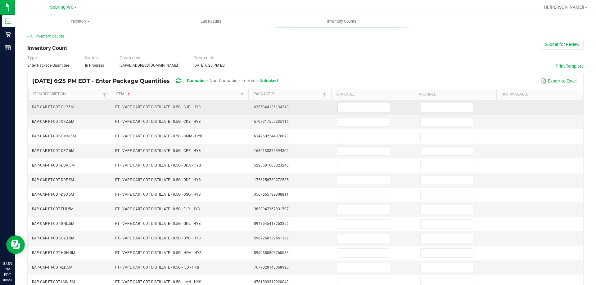
click at [367, 111] on input at bounding box center [363, 107] width 52 height 9
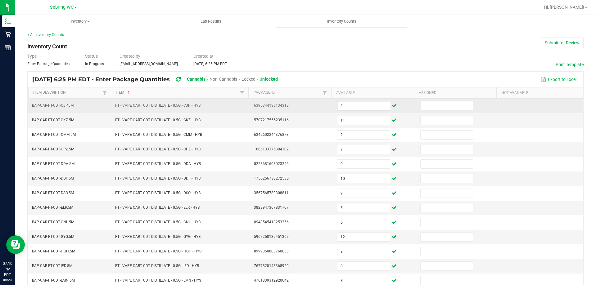
scroll to position [129, 0]
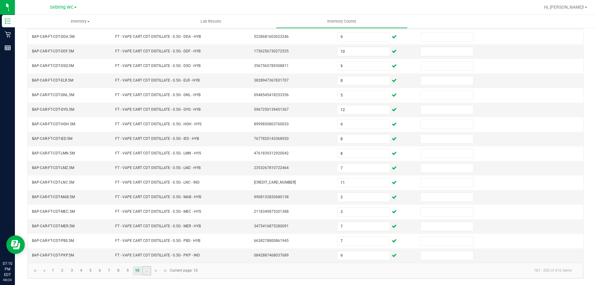
click at [147, 272] on link "..." at bounding box center [146, 270] width 9 height 9
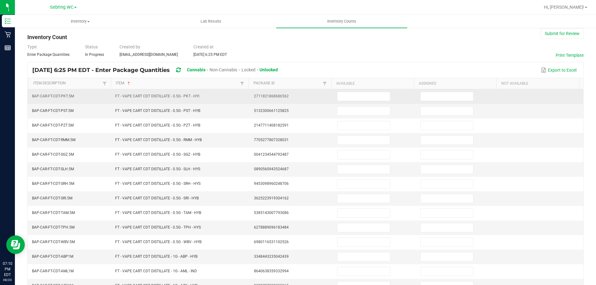
scroll to position [0, 0]
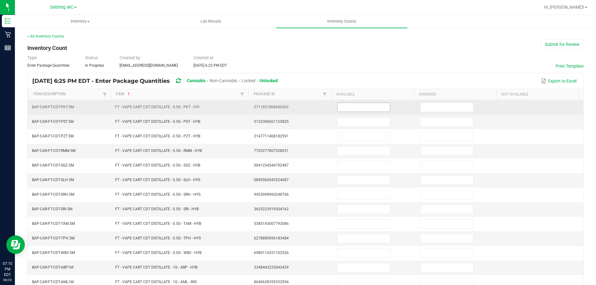
click at [341, 106] on input at bounding box center [363, 107] width 52 height 9
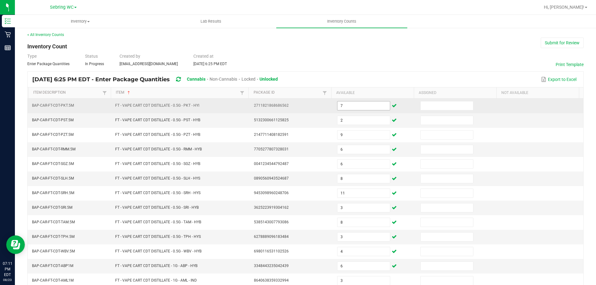
scroll to position [129, 0]
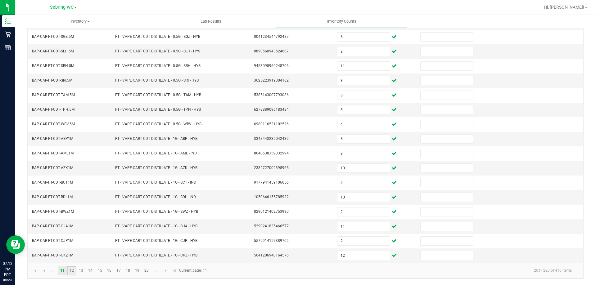
click at [73, 274] on link "12" at bounding box center [71, 270] width 9 height 9
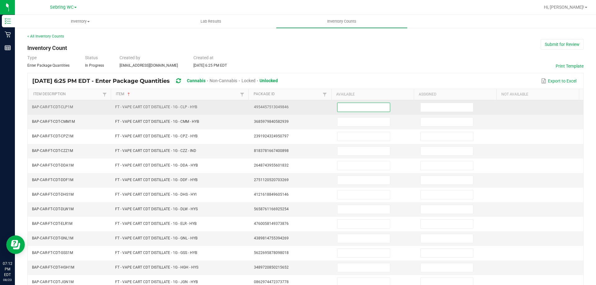
click at [365, 106] on input at bounding box center [363, 107] width 52 height 9
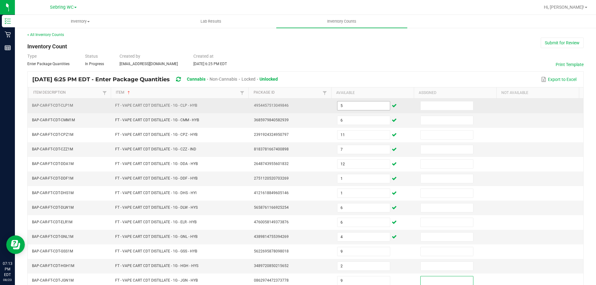
scroll to position [129, 0]
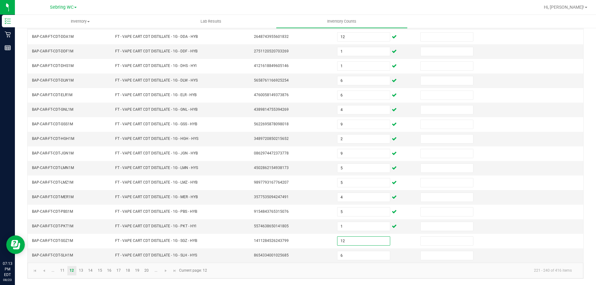
click at [290, 269] on kendo-pager-info "221 - 240 of 416 items" at bounding box center [394, 271] width 366 height 10
click at [84, 270] on link "13" at bounding box center [81, 270] width 9 height 9
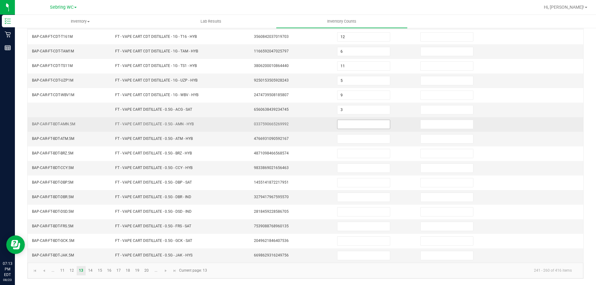
click at [358, 124] on input at bounding box center [363, 124] width 52 height 9
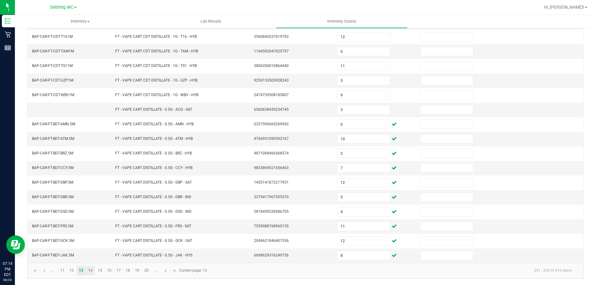
click at [93, 274] on link "14" at bounding box center [90, 270] width 9 height 9
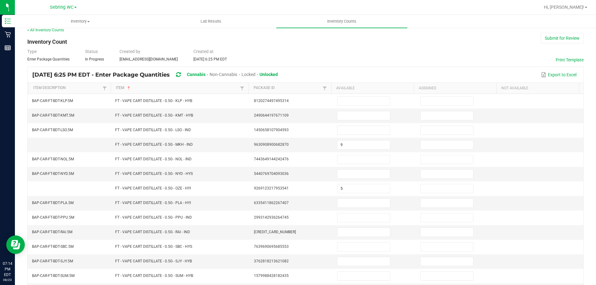
scroll to position [0, 0]
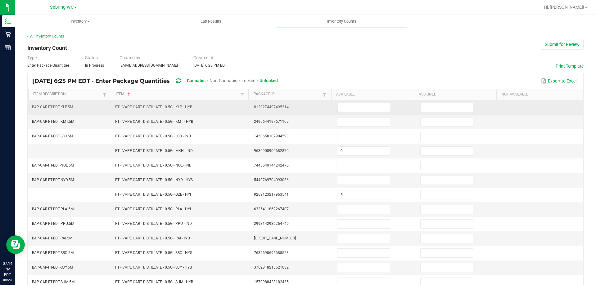
click at [352, 103] on span at bounding box center [363, 107] width 53 height 9
click at [352, 106] on input at bounding box center [363, 107] width 52 height 9
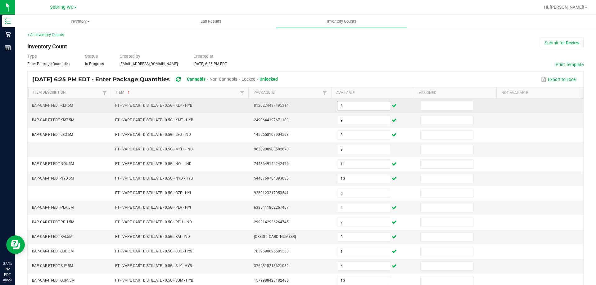
scroll to position [129, 0]
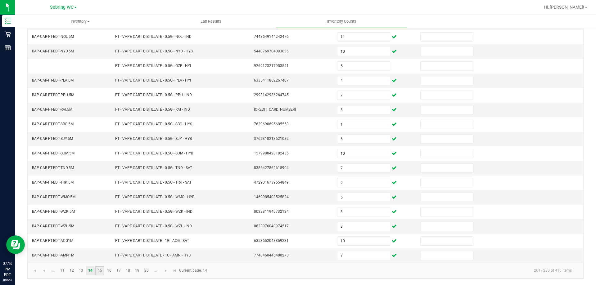
click at [101, 271] on link "15" at bounding box center [99, 270] width 9 height 9
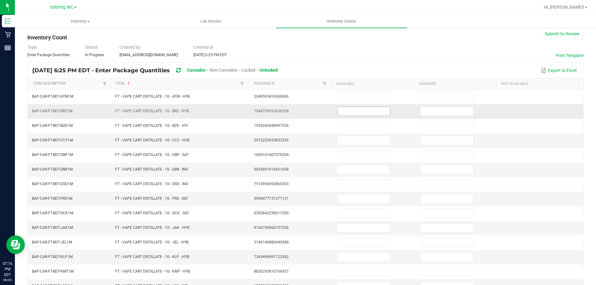
scroll to position [0, 0]
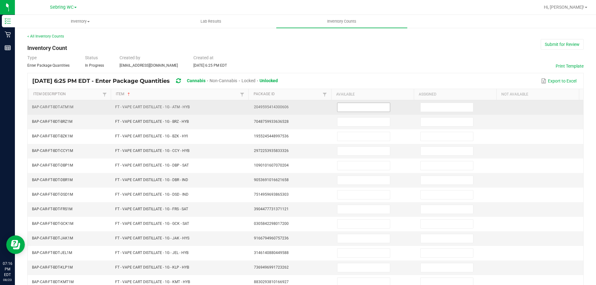
click at [348, 109] on input at bounding box center [363, 107] width 52 height 9
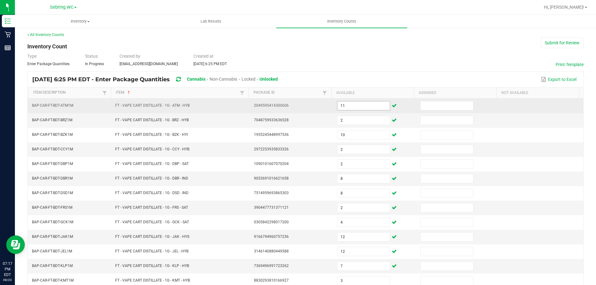
scroll to position [129, 0]
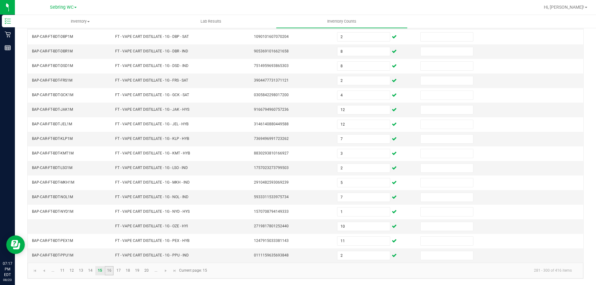
click at [108, 270] on link "16" at bounding box center [109, 270] width 9 height 9
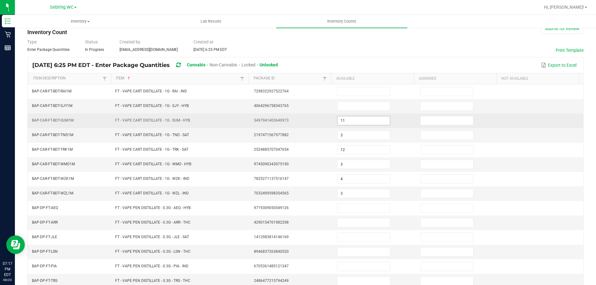
scroll to position [5, 0]
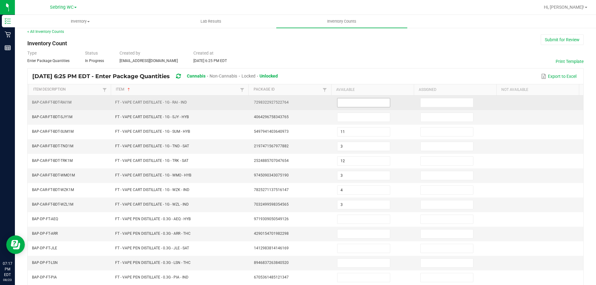
click at [351, 101] on input at bounding box center [363, 102] width 52 height 9
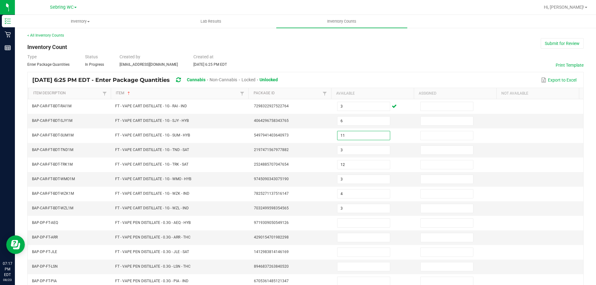
scroll to position [0, 0]
click at [377, 46] on div "< All Inventory Counts Inventory Count Submit for Review Type Enter Package Qua…" at bounding box center [305, 221] width 556 height 374
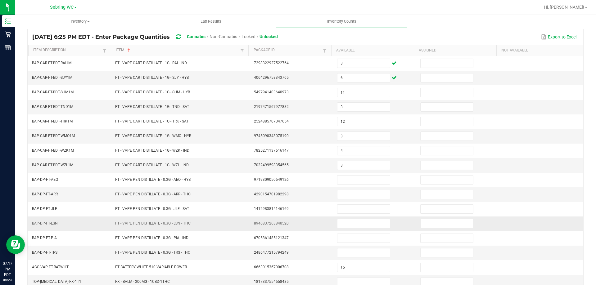
scroll to position [129, 0]
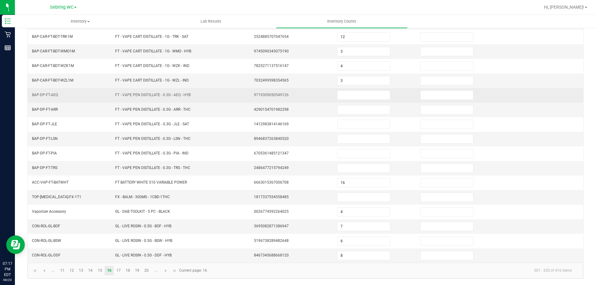
click at [333, 92] on td at bounding box center [374, 95] width 83 height 15
click at [339, 95] on input at bounding box center [363, 95] width 52 height 9
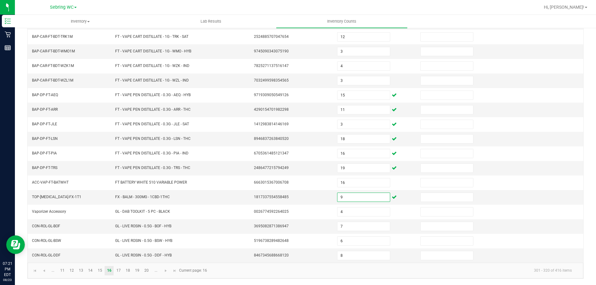
click at [269, 275] on kendo-pager-info "301 - 320 of 416 items" at bounding box center [394, 271] width 366 height 10
click at [120, 272] on link "17" at bounding box center [118, 270] width 9 height 9
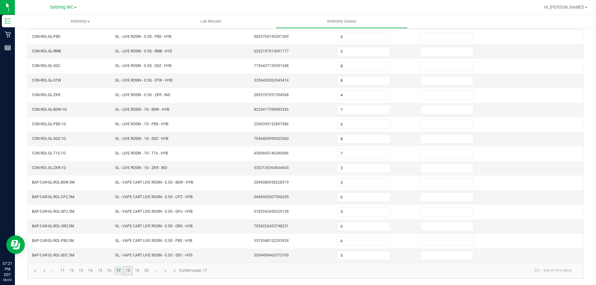
click at [128, 269] on link "18" at bounding box center [127, 270] width 9 height 9
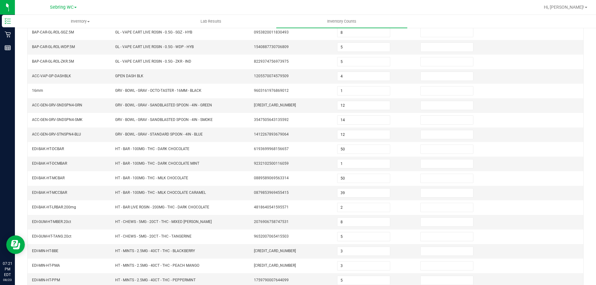
scroll to position [132, 0]
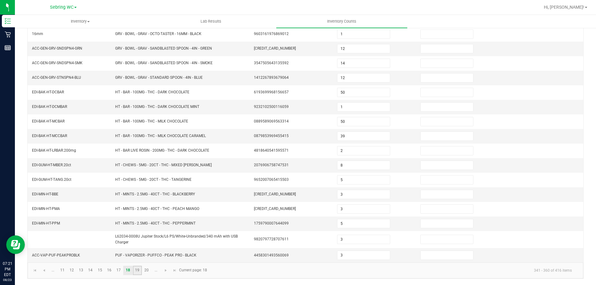
click at [136, 271] on link "19" at bounding box center [137, 270] width 9 height 9
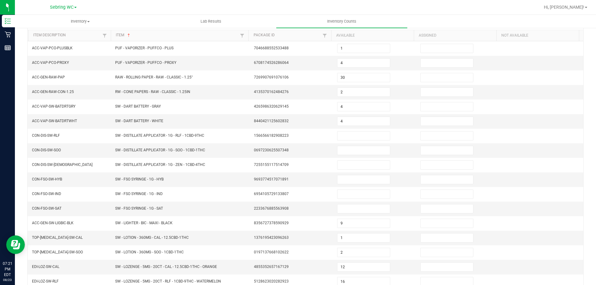
scroll to position [129, 0]
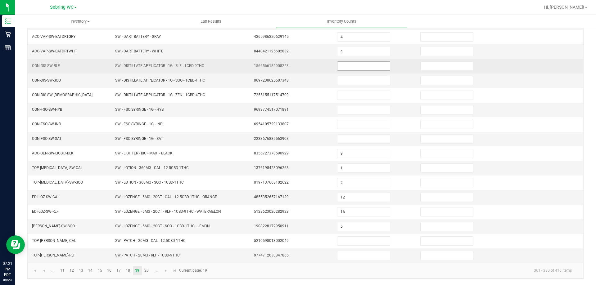
click at [342, 68] on input at bounding box center [363, 66] width 52 height 9
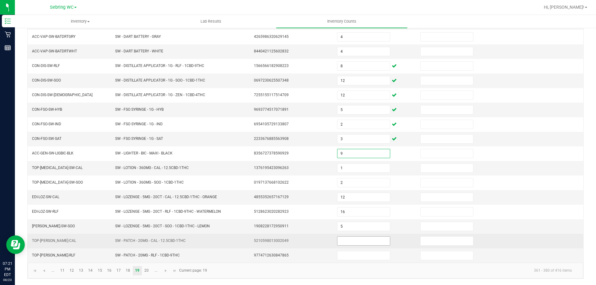
click at [337, 241] on input at bounding box center [363, 241] width 52 height 9
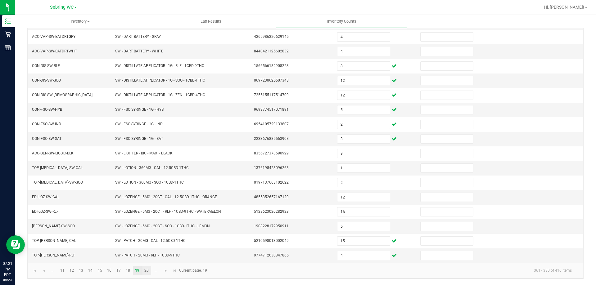
click at [142, 269] on link "20" at bounding box center [146, 270] width 9 height 9
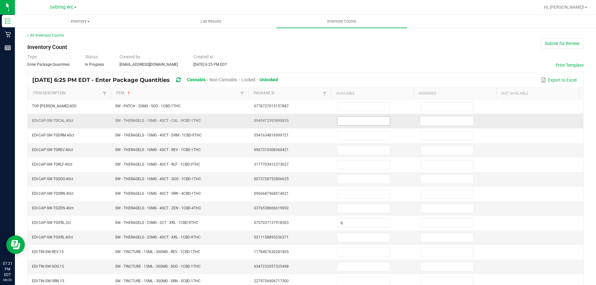
scroll to position [0, 0]
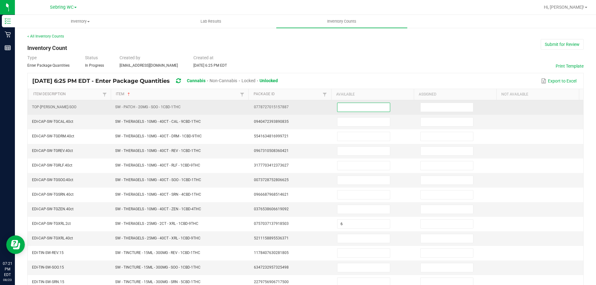
click at [362, 109] on input at bounding box center [363, 107] width 52 height 9
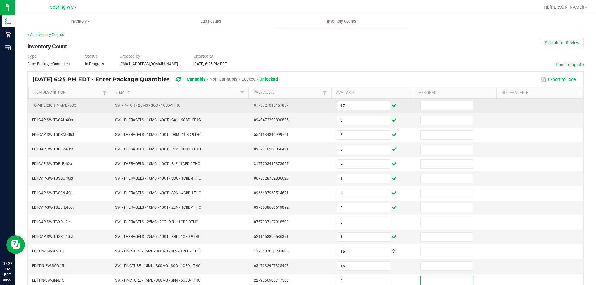
scroll to position [129, 0]
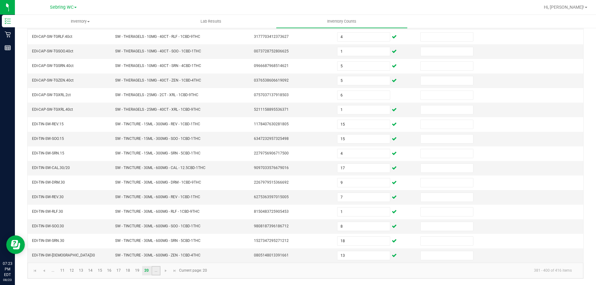
click at [154, 275] on link "..." at bounding box center [155, 270] width 9 height 9
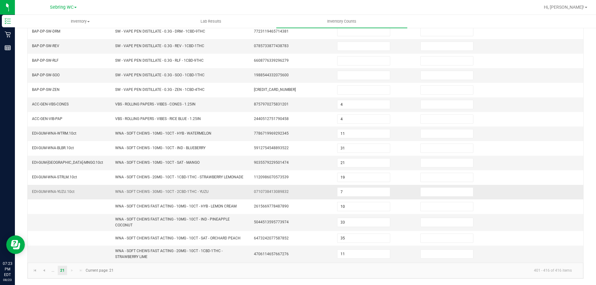
scroll to position [0, 0]
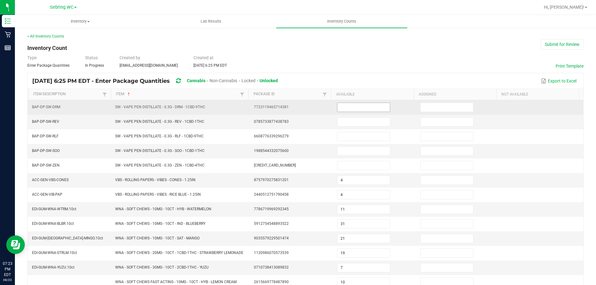
click at [361, 109] on input at bounding box center [363, 107] width 52 height 9
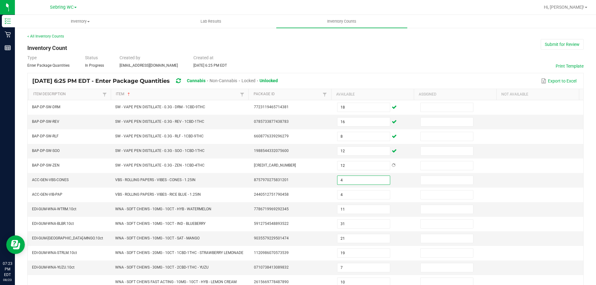
click at [334, 58] on div "Type Enter Package Quantities Status In Progress Created by [EMAIL_ADDRESS][DOM…" at bounding box center [305, 62] width 556 height 14
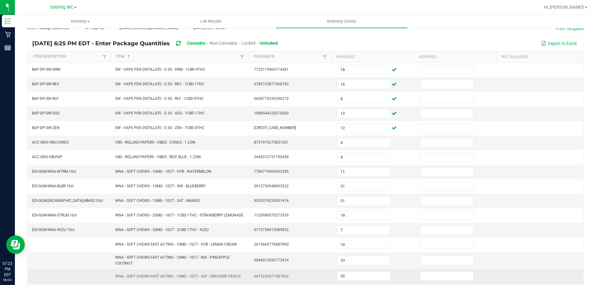
scroll to position [76, 0]
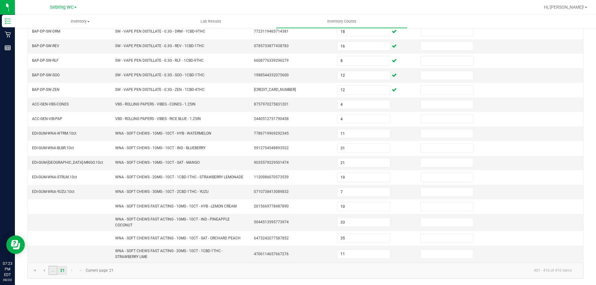
click at [51, 273] on link "..." at bounding box center [52, 270] width 9 height 9
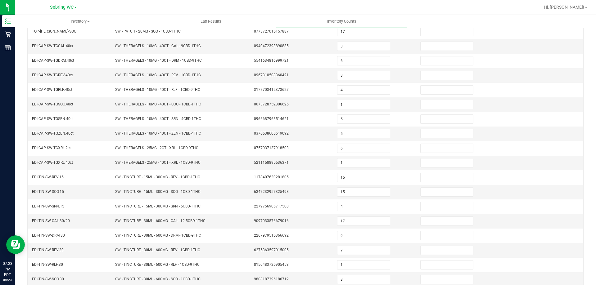
scroll to position [129, 0]
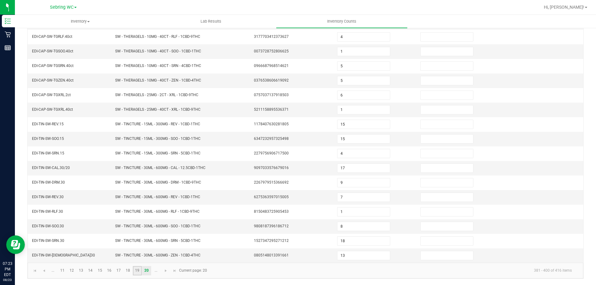
click at [134, 272] on link "19" at bounding box center [137, 270] width 9 height 9
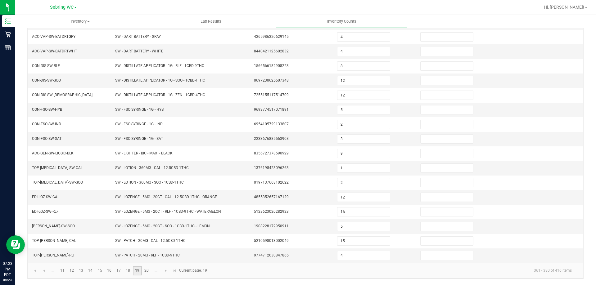
click at [133, 270] on link "19" at bounding box center [137, 270] width 9 height 9
click at [130, 270] on link "18" at bounding box center [127, 270] width 9 height 9
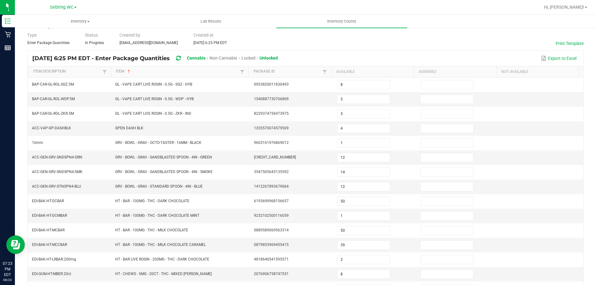
scroll to position [132, 0]
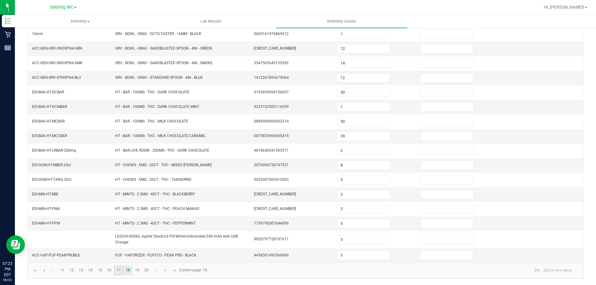
click at [119, 271] on link "17" at bounding box center [118, 270] width 9 height 9
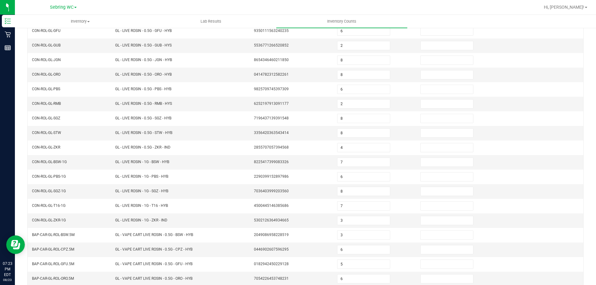
scroll to position [129, 0]
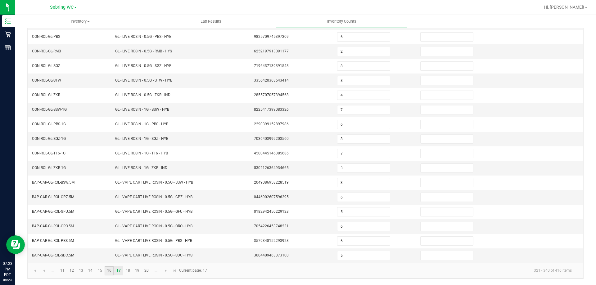
click at [107, 269] on link "16" at bounding box center [109, 270] width 9 height 9
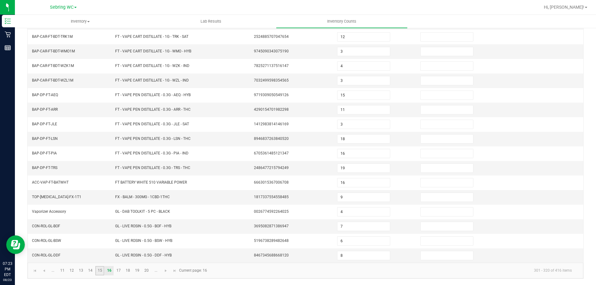
click at [101, 272] on link "15" at bounding box center [99, 270] width 9 height 9
click at [89, 271] on link "14" at bounding box center [90, 270] width 9 height 9
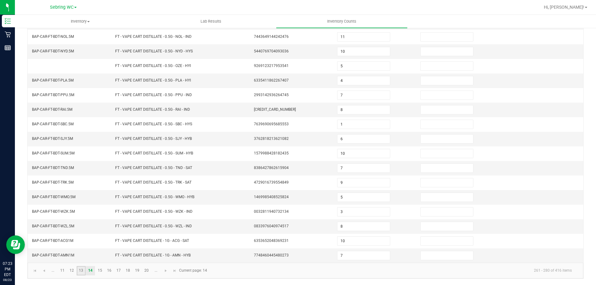
click at [83, 272] on link "13" at bounding box center [81, 270] width 9 height 9
click at [69, 269] on link "12" at bounding box center [71, 270] width 9 height 9
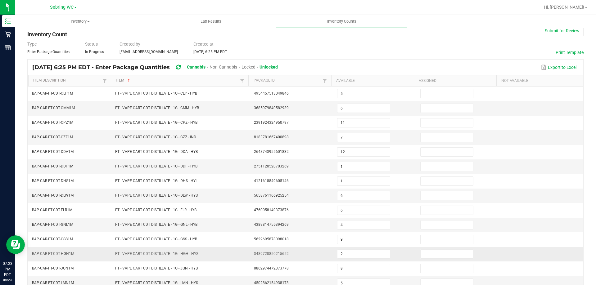
scroll to position [0, 0]
